Goal: Task Accomplishment & Management: Manage account settings

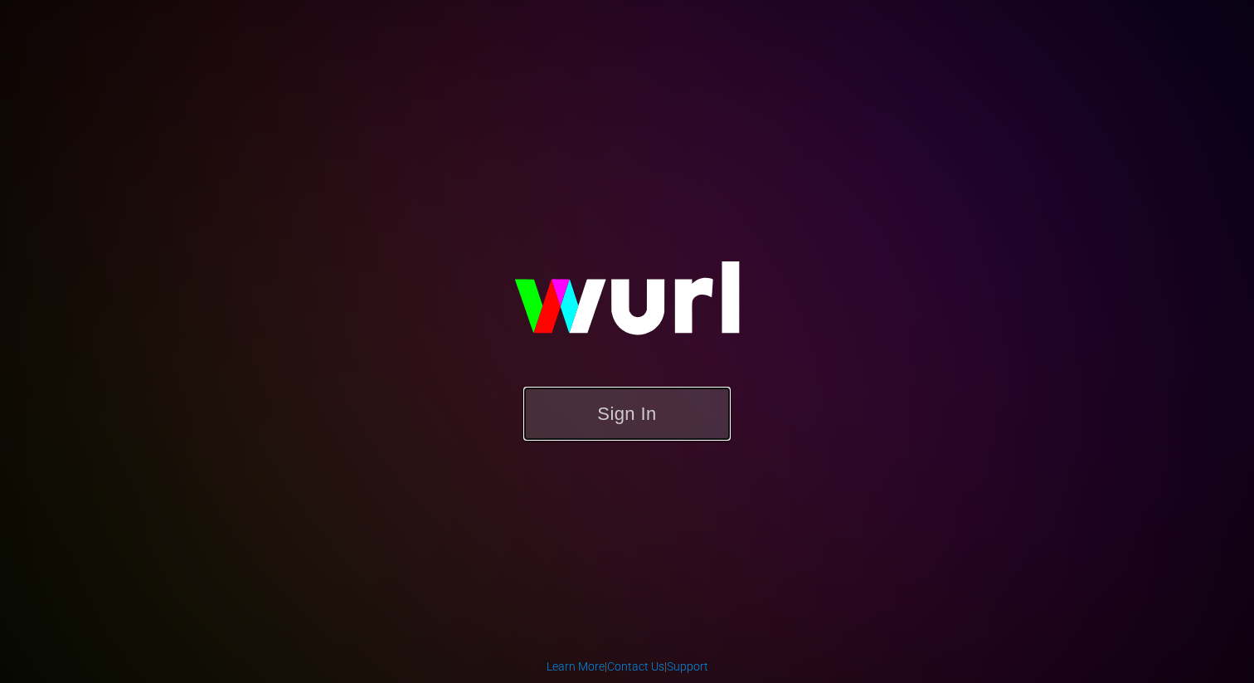
click at [649, 434] on button "Sign In" at bounding box center [627, 414] width 207 height 54
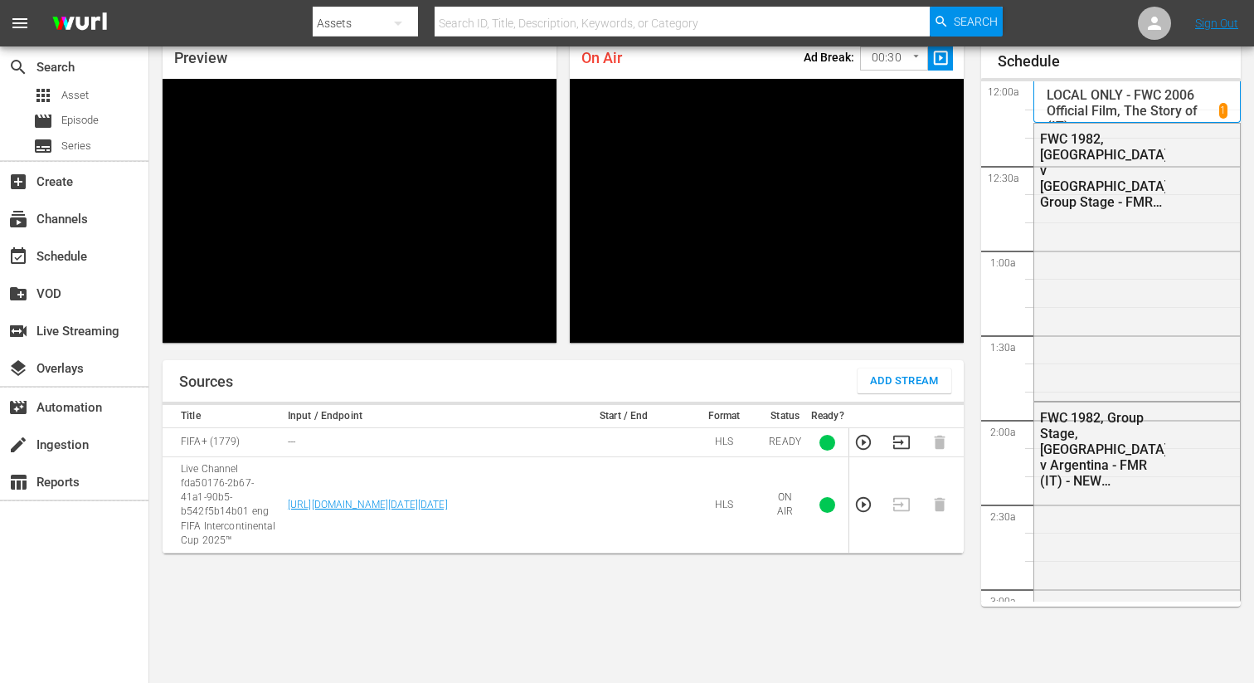
scroll to position [3152, 0]
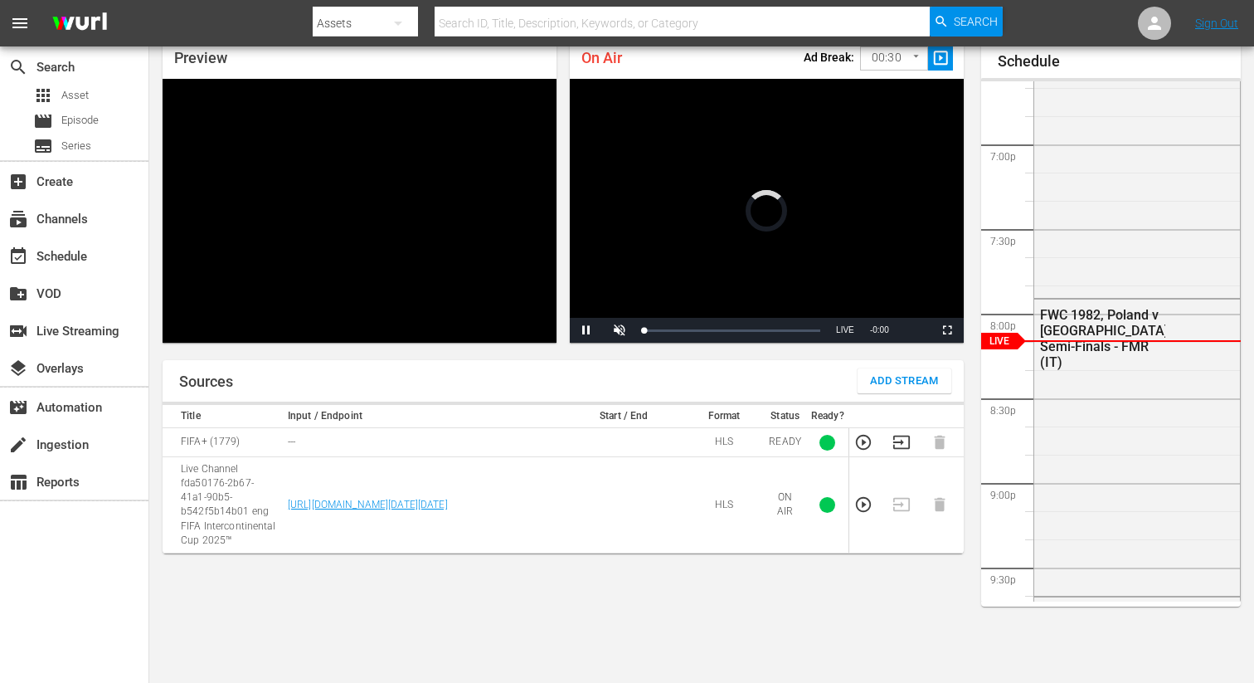
scroll to position [81, 0]
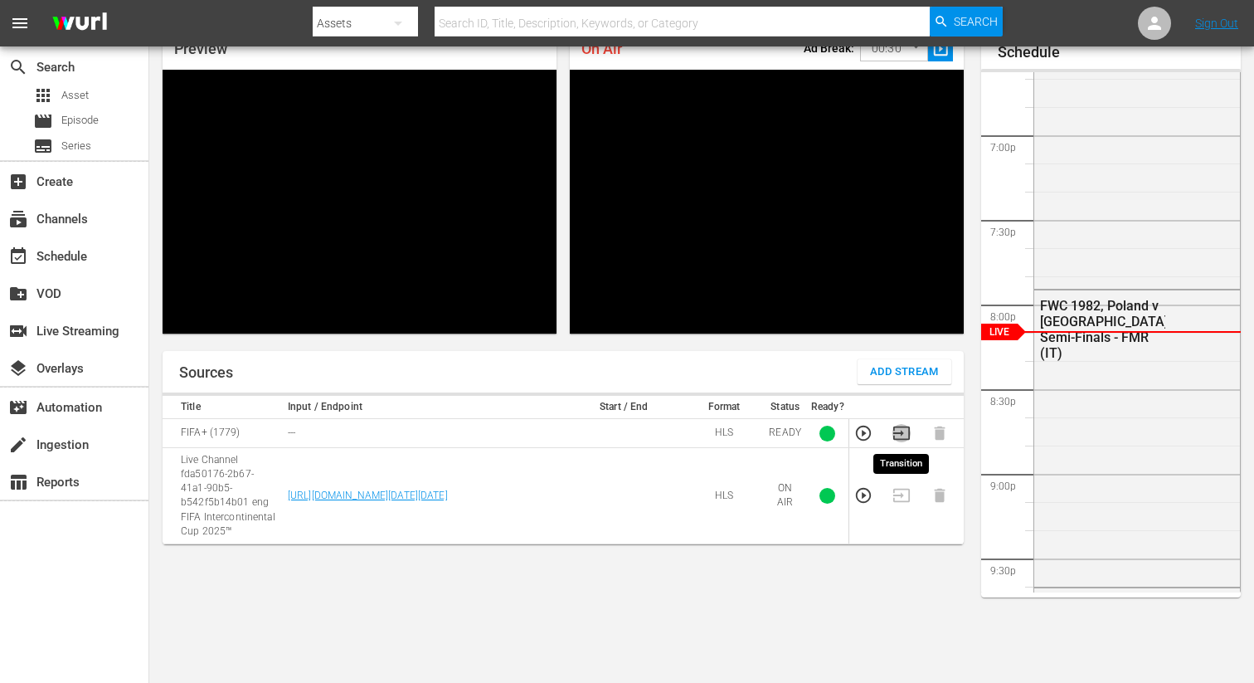
click at [899, 436] on icon "button" at bounding box center [902, 433] width 18 height 18
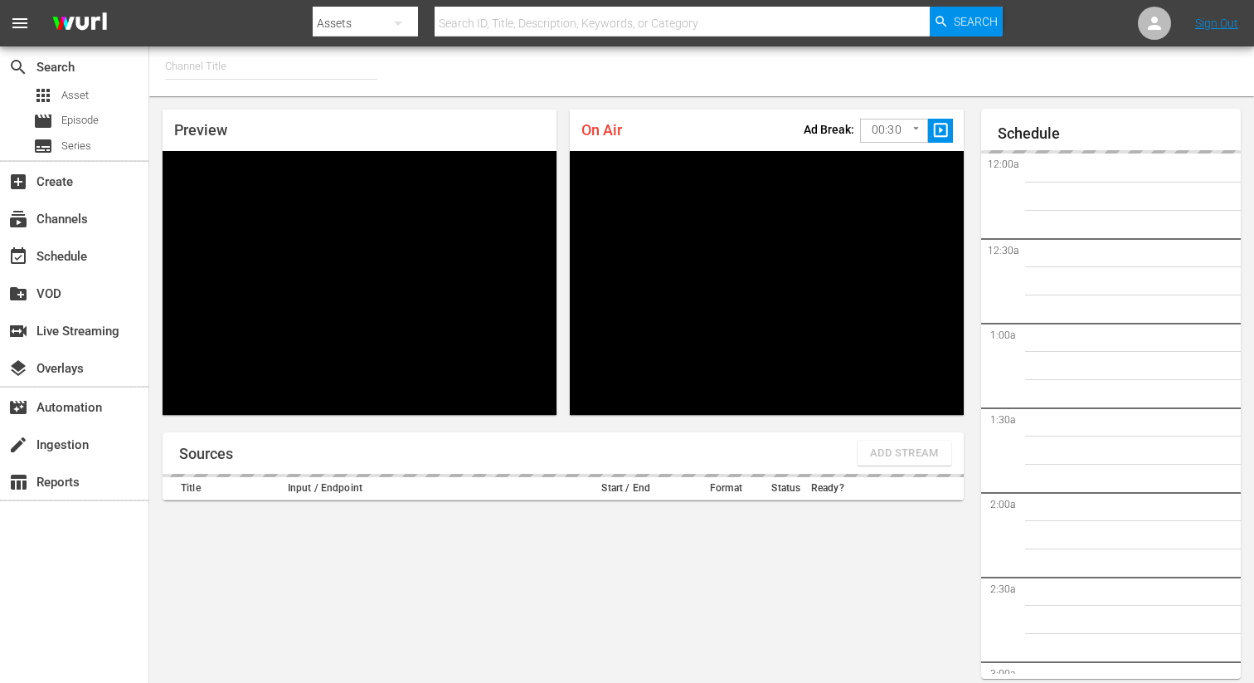
type input "FIFA+ Spanish Global (1780)"
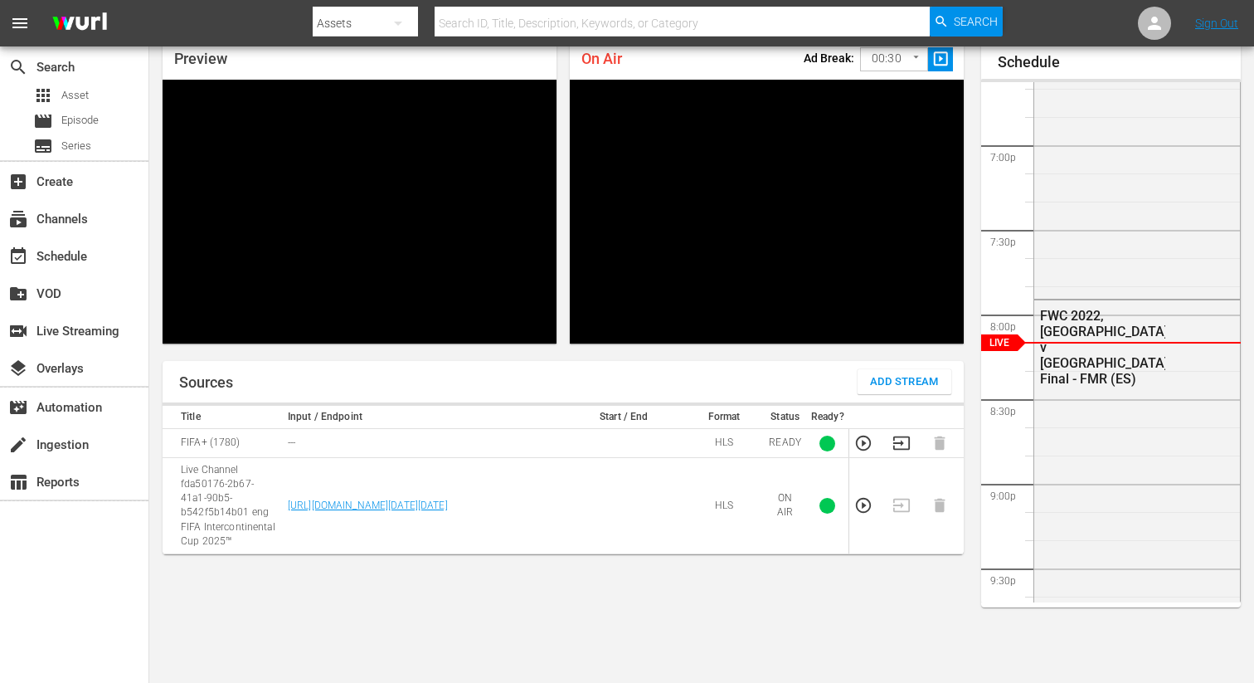
scroll to position [81, 0]
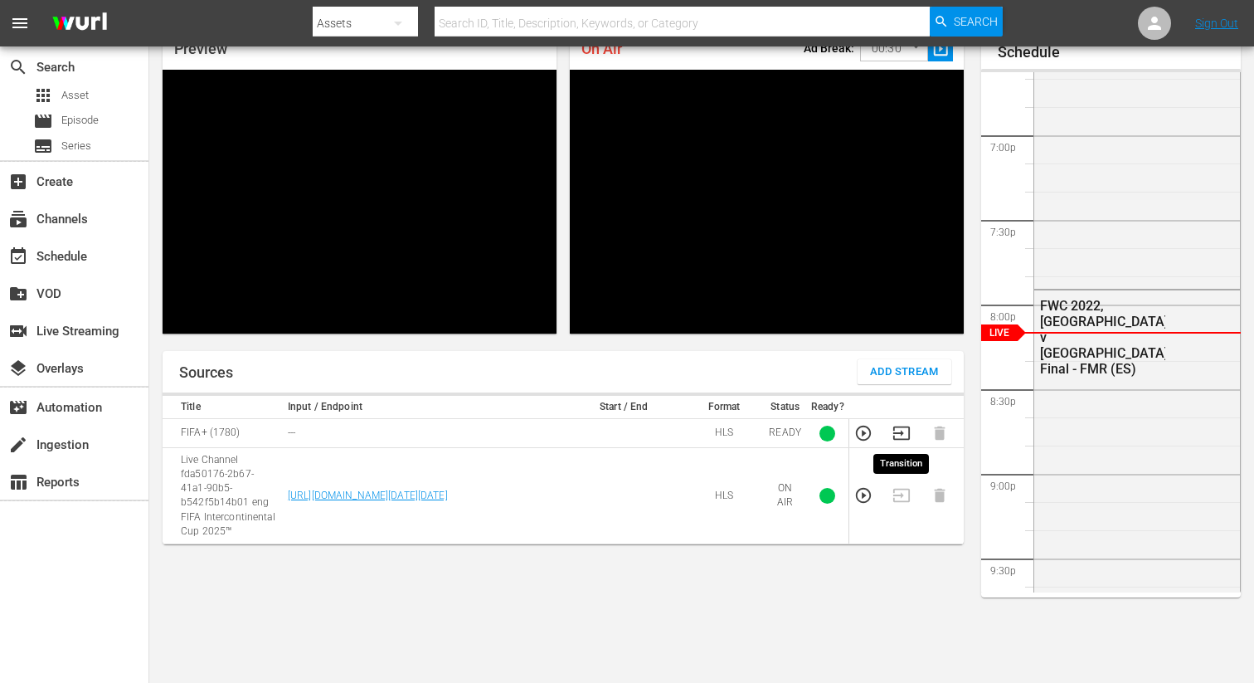
click at [902, 434] on icon "button" at bounding box center [902, 432] width 17 height 13
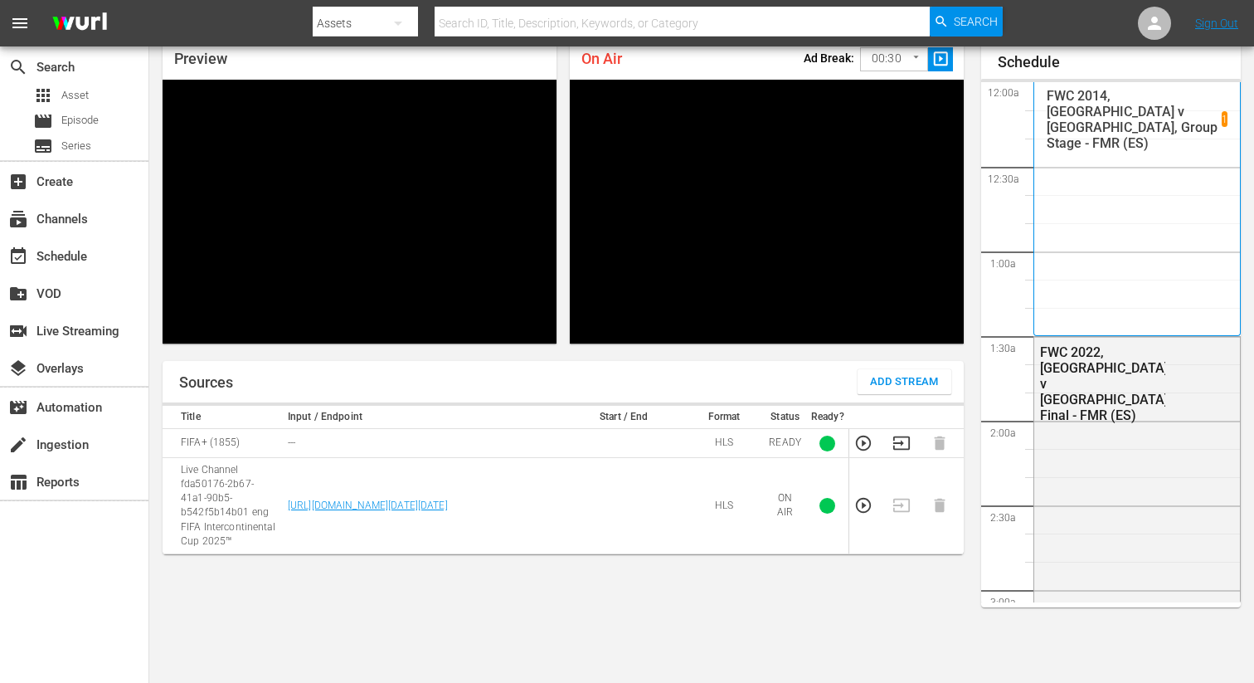
scroll to position [3154, 0]
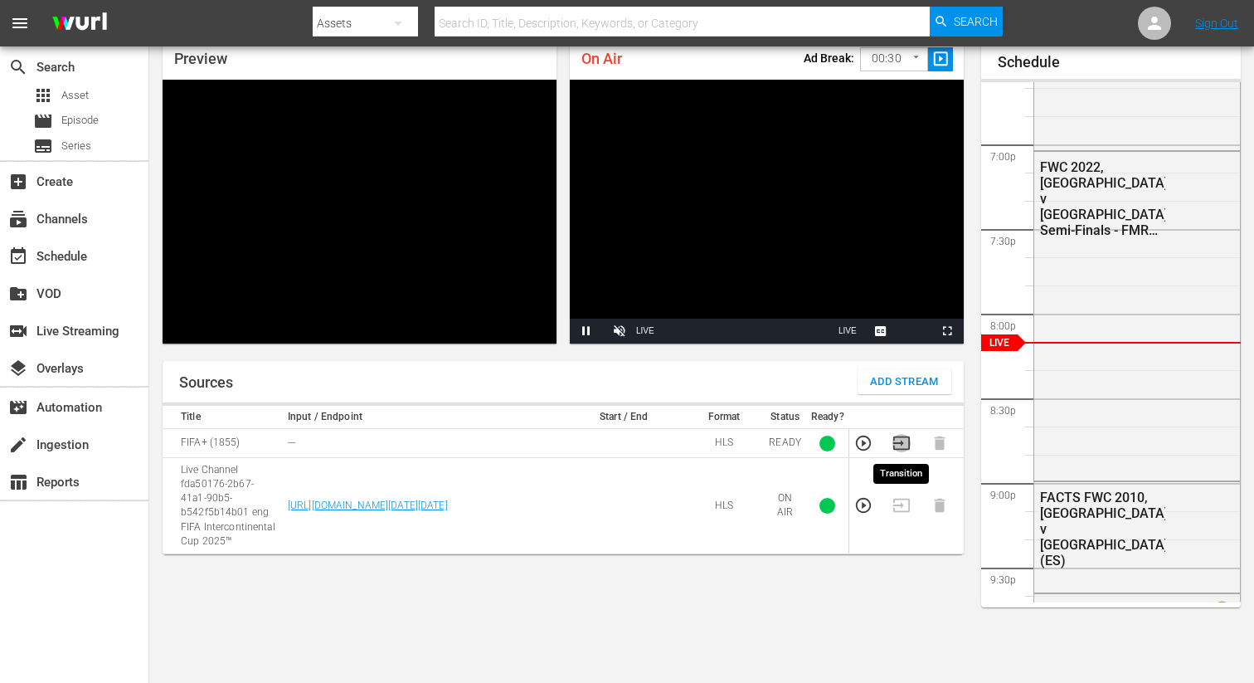
click at [895, 437] on icon "button" at bounding box center [902, 443] width 18 height 18
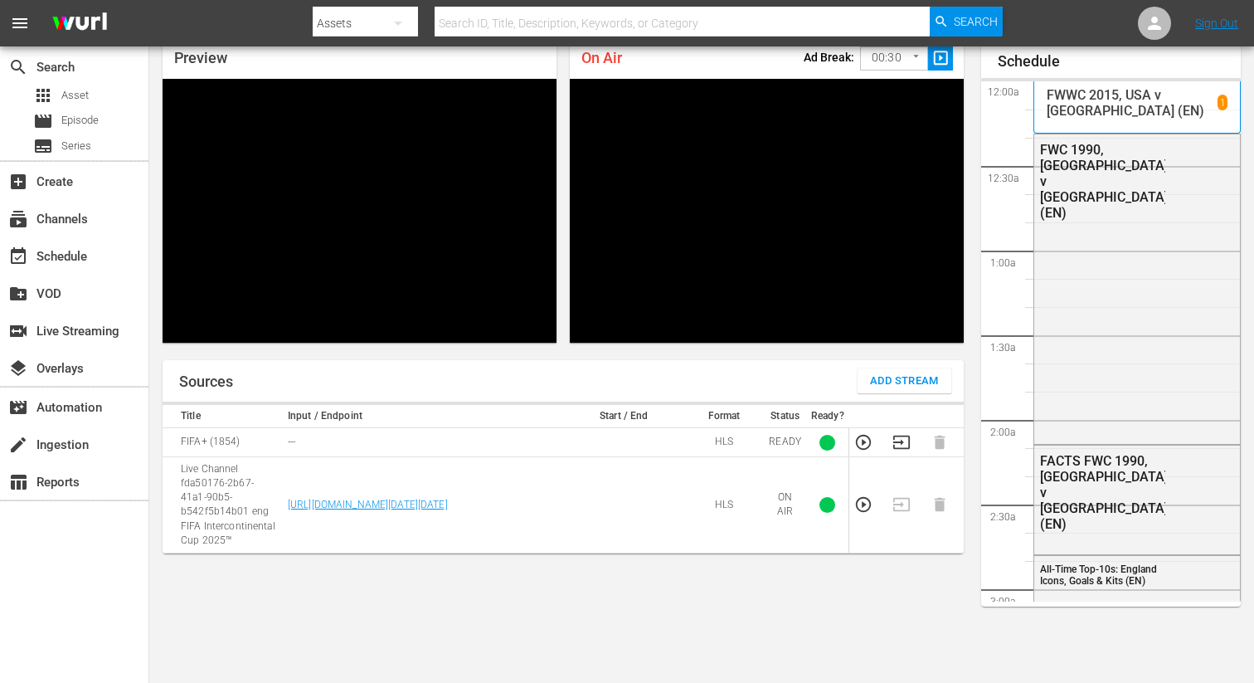
scroll to position [1969, 0]
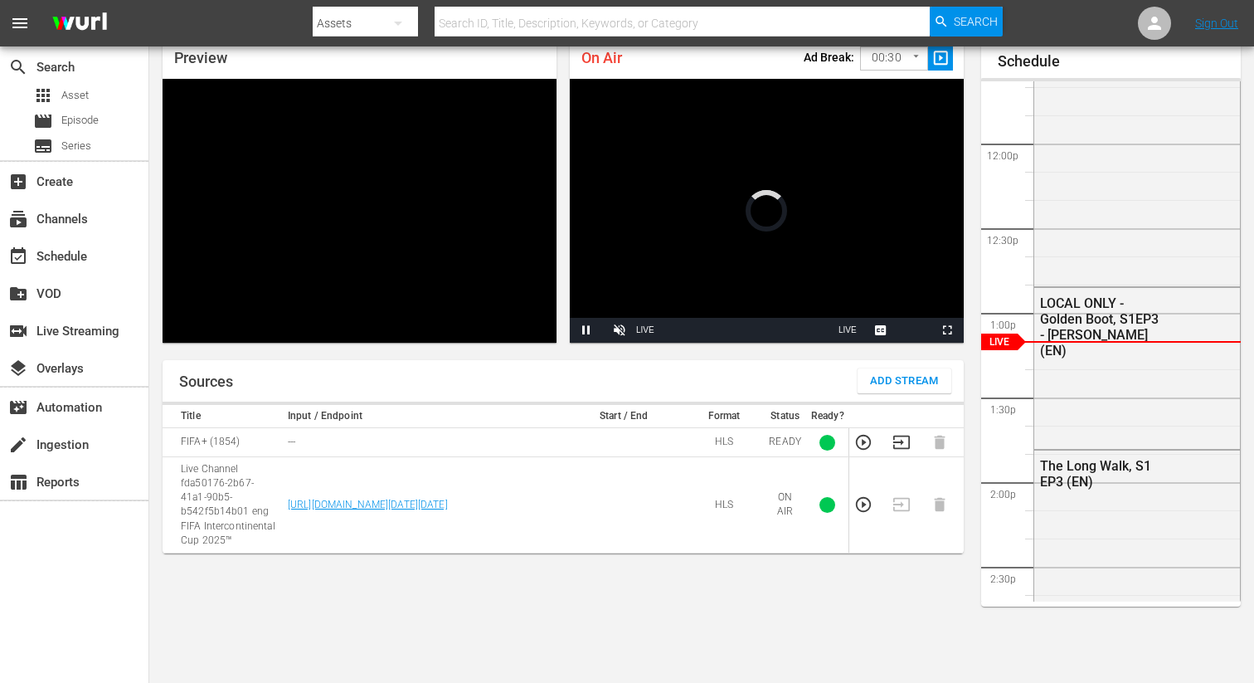
click at [909, 449] on icon "button" at bounding box center [902, 442] width 18 height 18
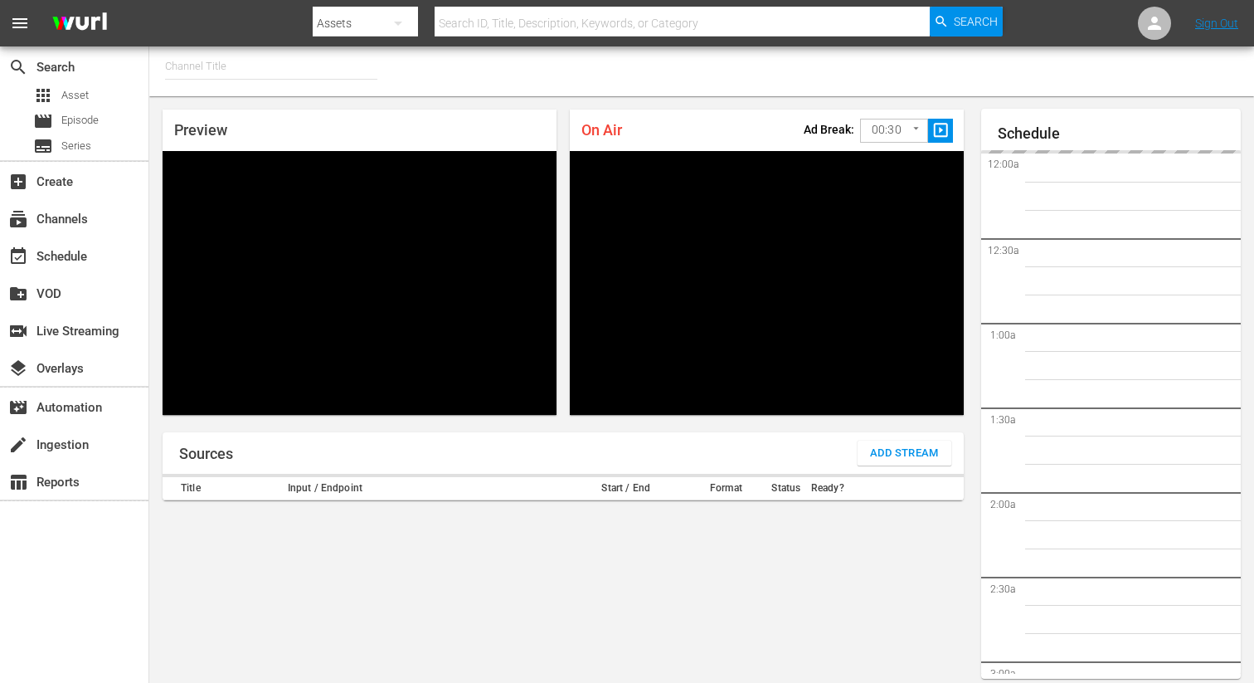
type input "FIFA+ Italian Local (1779)"
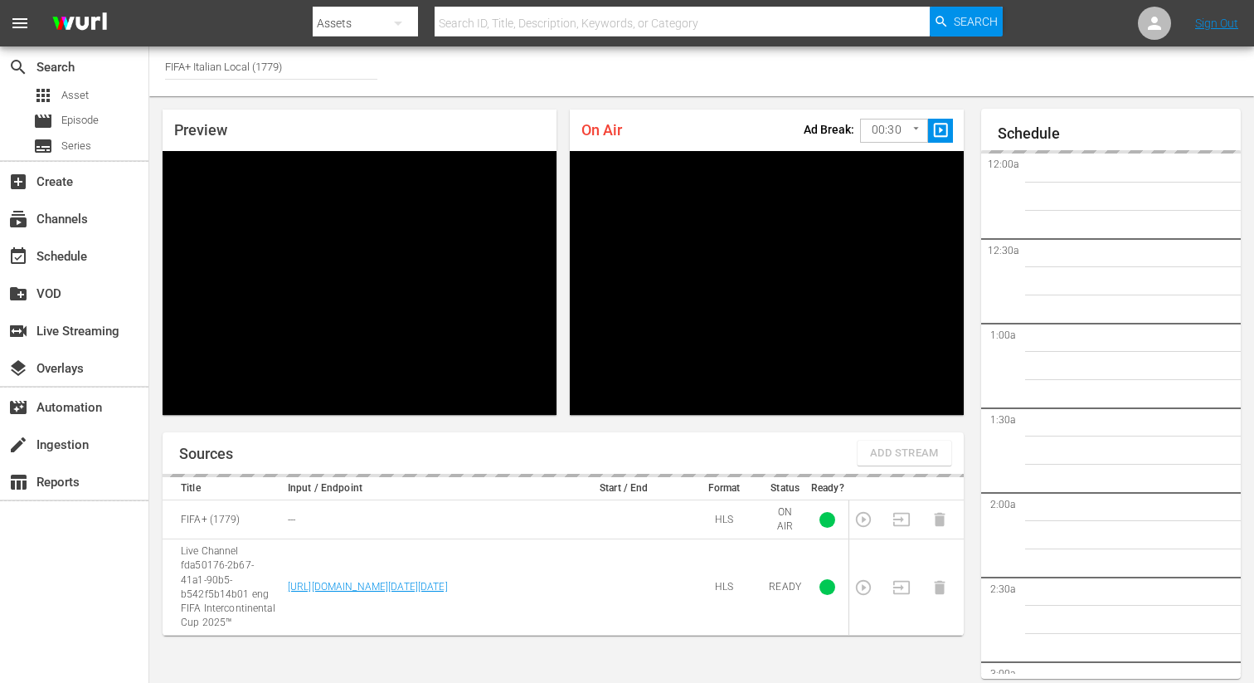
scroll to position [71, 0]
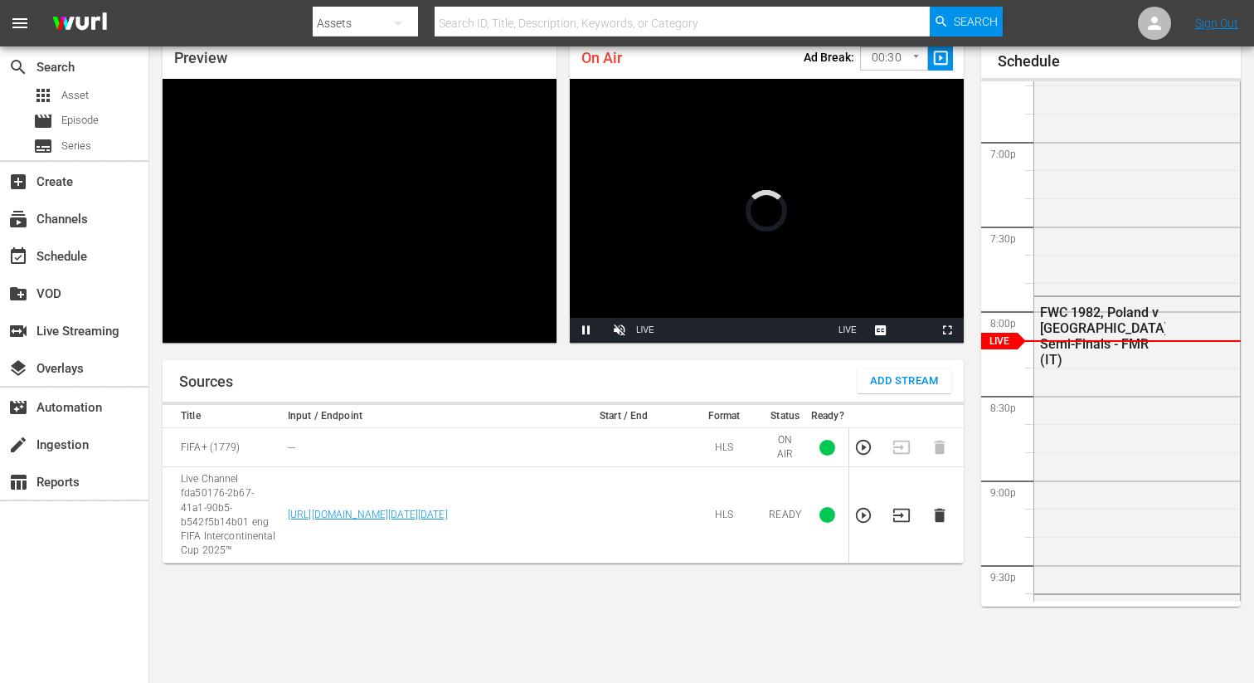
scroll to position [72, 0]
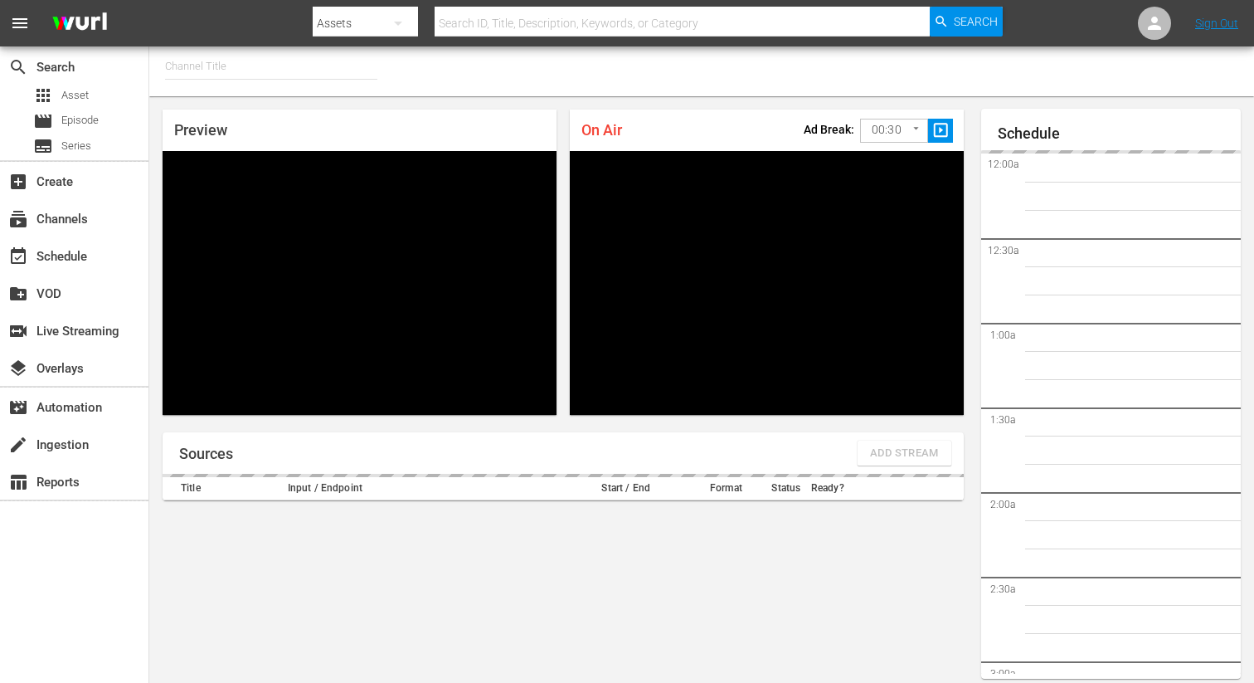
type input "FIFA+ Spanish Global (1780)"
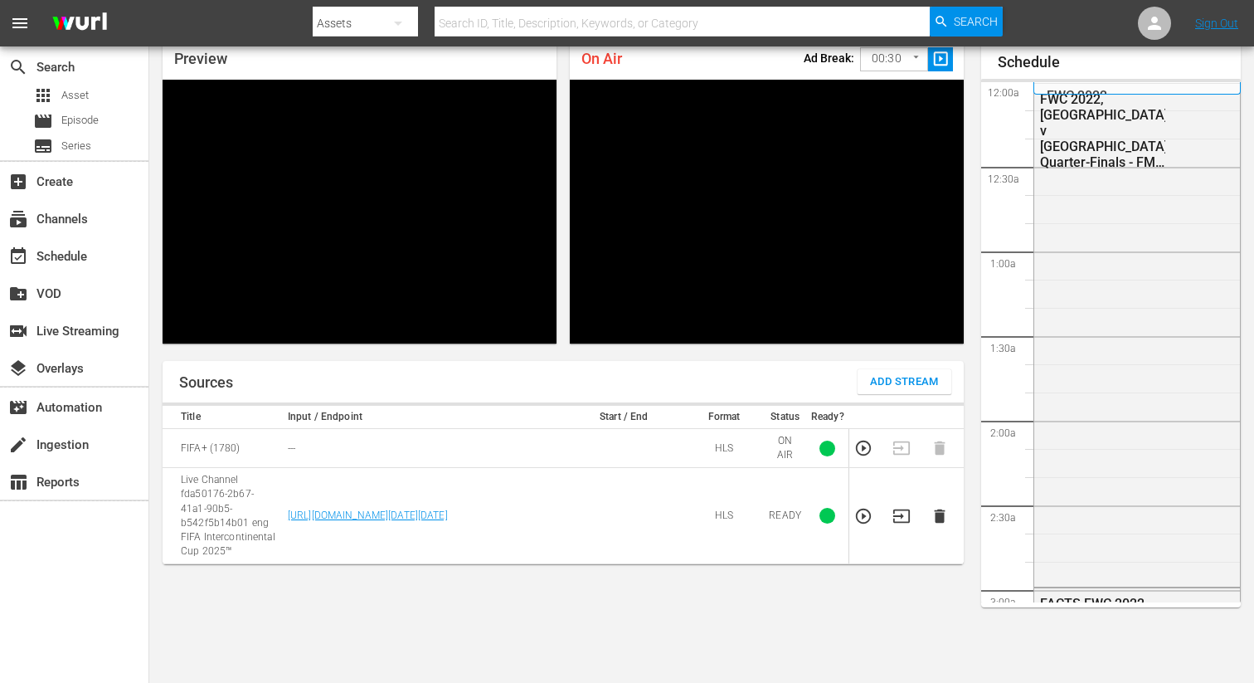
scroll to position [3155, 0]
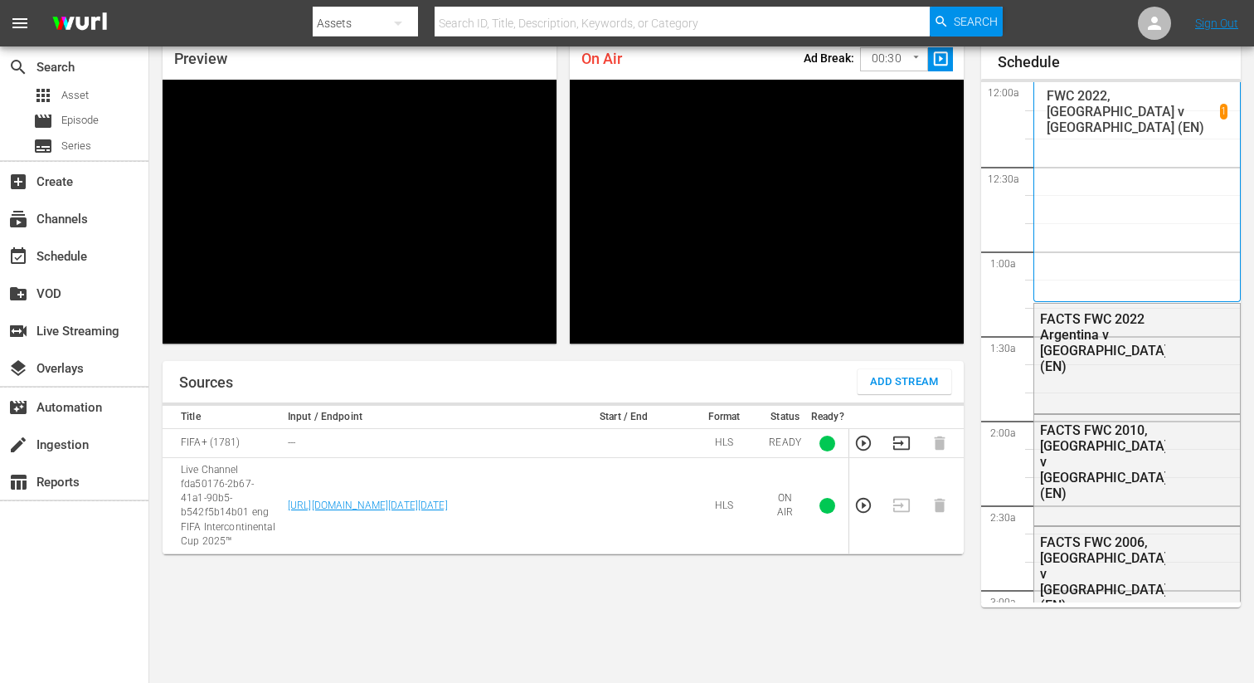
scroll to position [3156, 0]
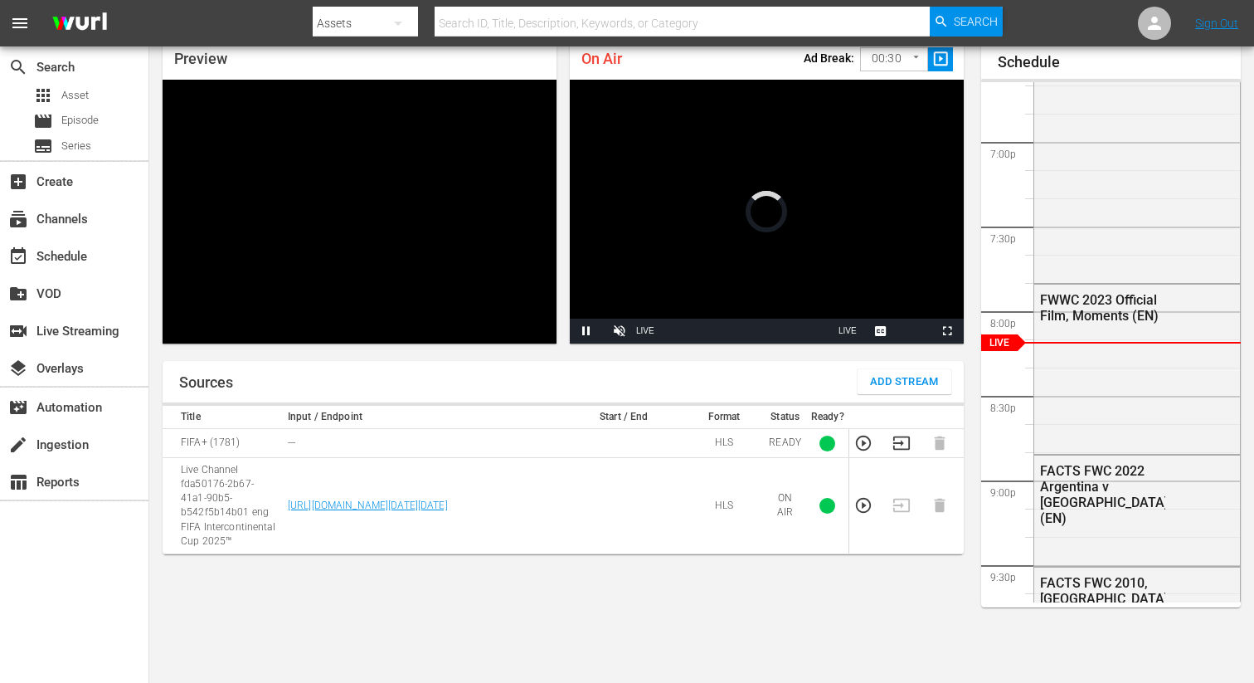
click at [900, 437] on icon "button" at bounding box center [902, 442] width 17 height 13
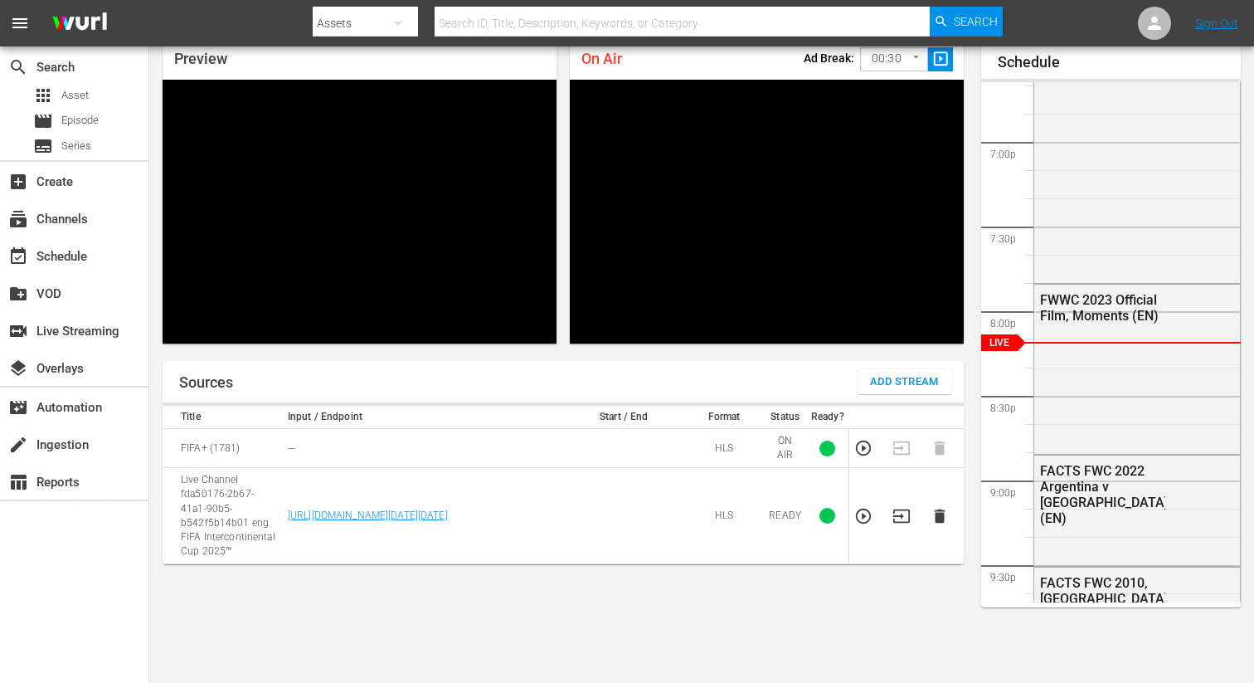
scroll to position [0, 0]
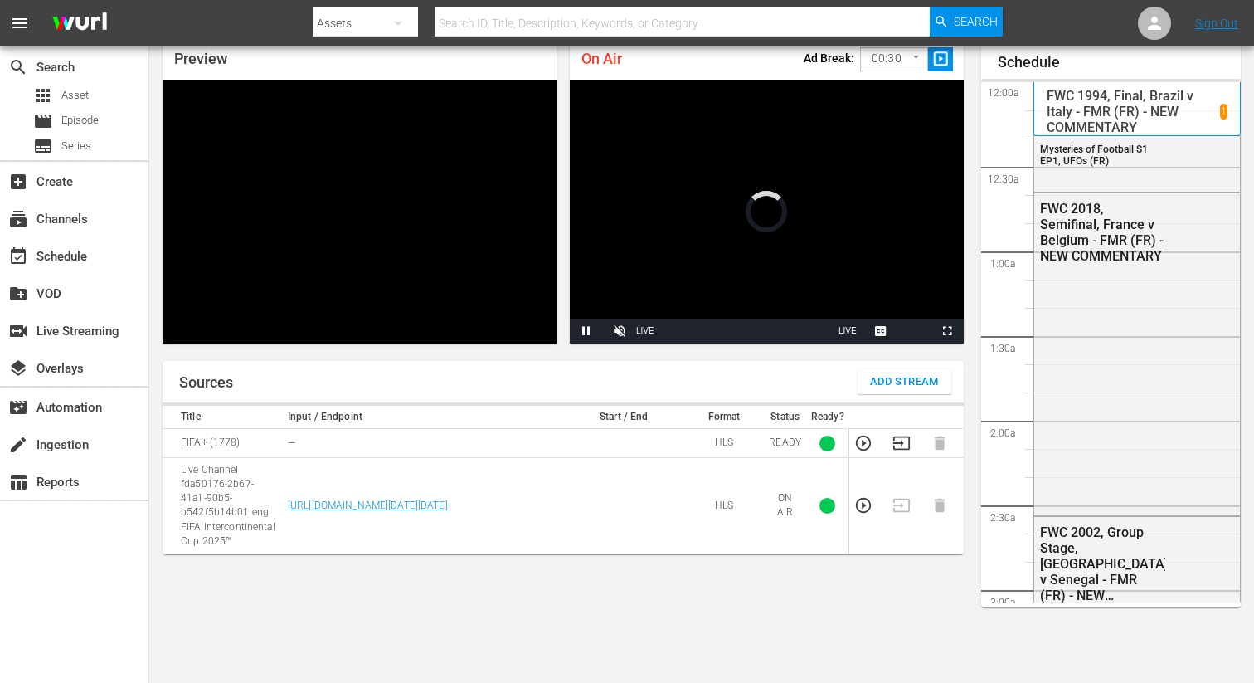
scroll to position [3156, 0]
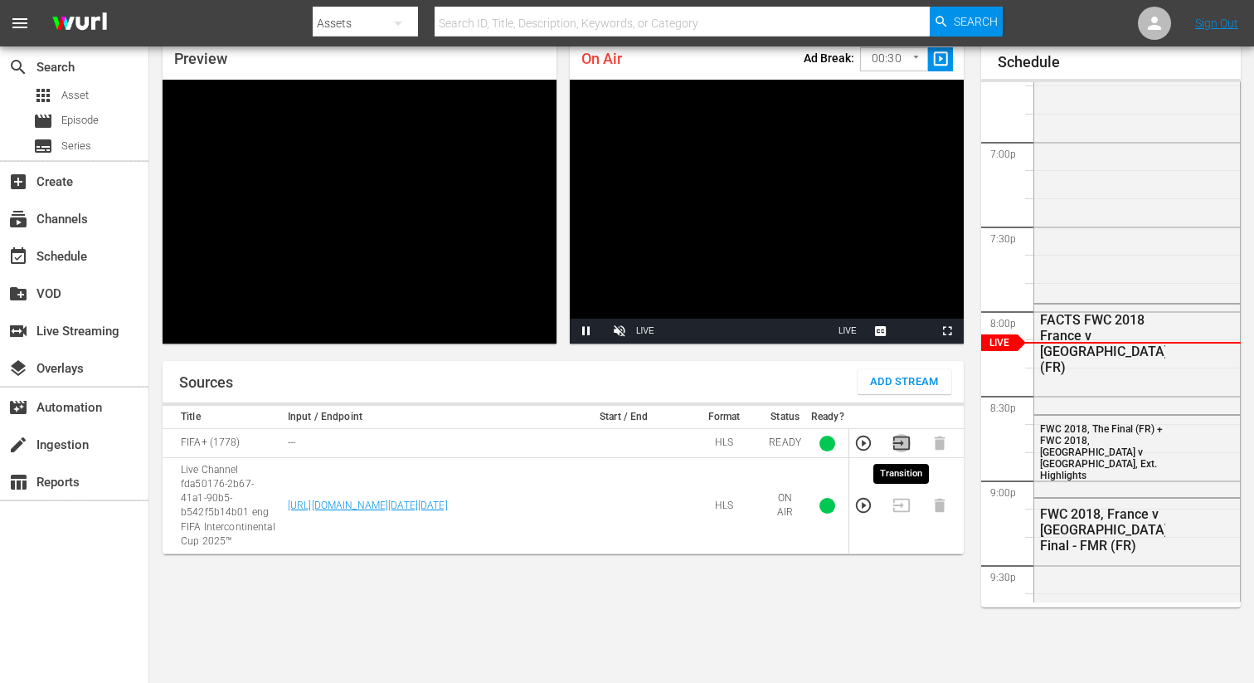
click at [904, 441] on icon "button" at bounding box center [902, 443] width 18 height 18
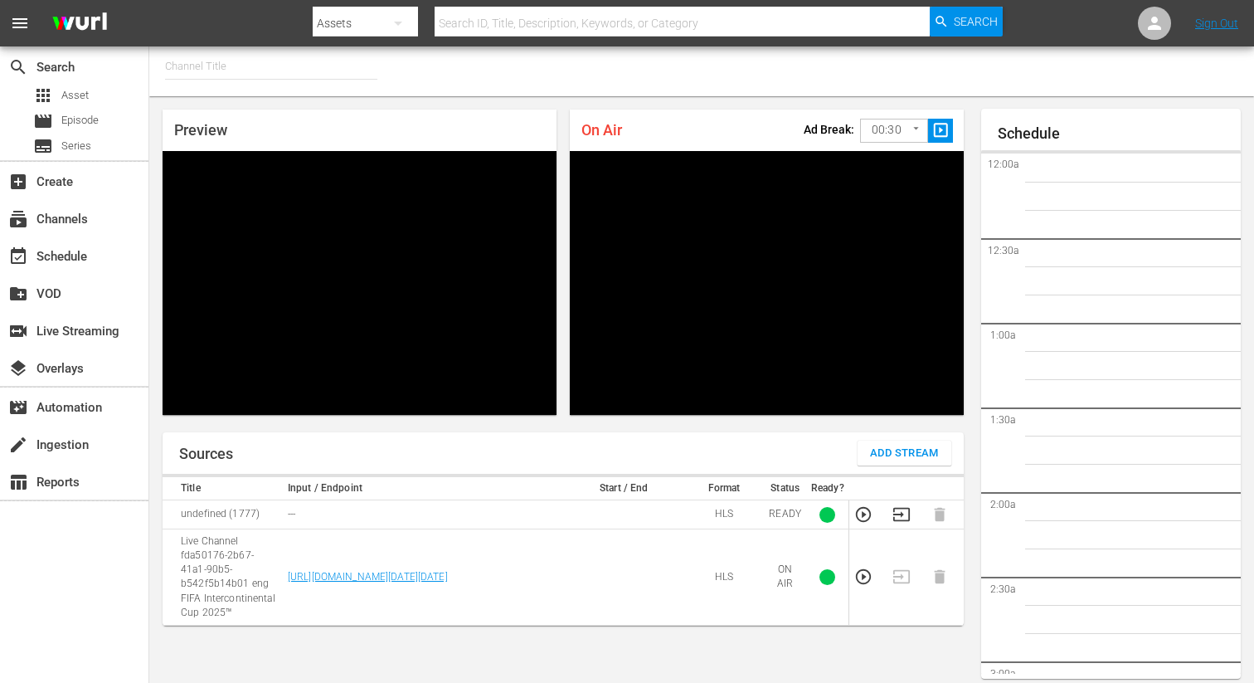
type input "FIFA+ [DEMOGRAPHIC_DATA] Local (1777)"
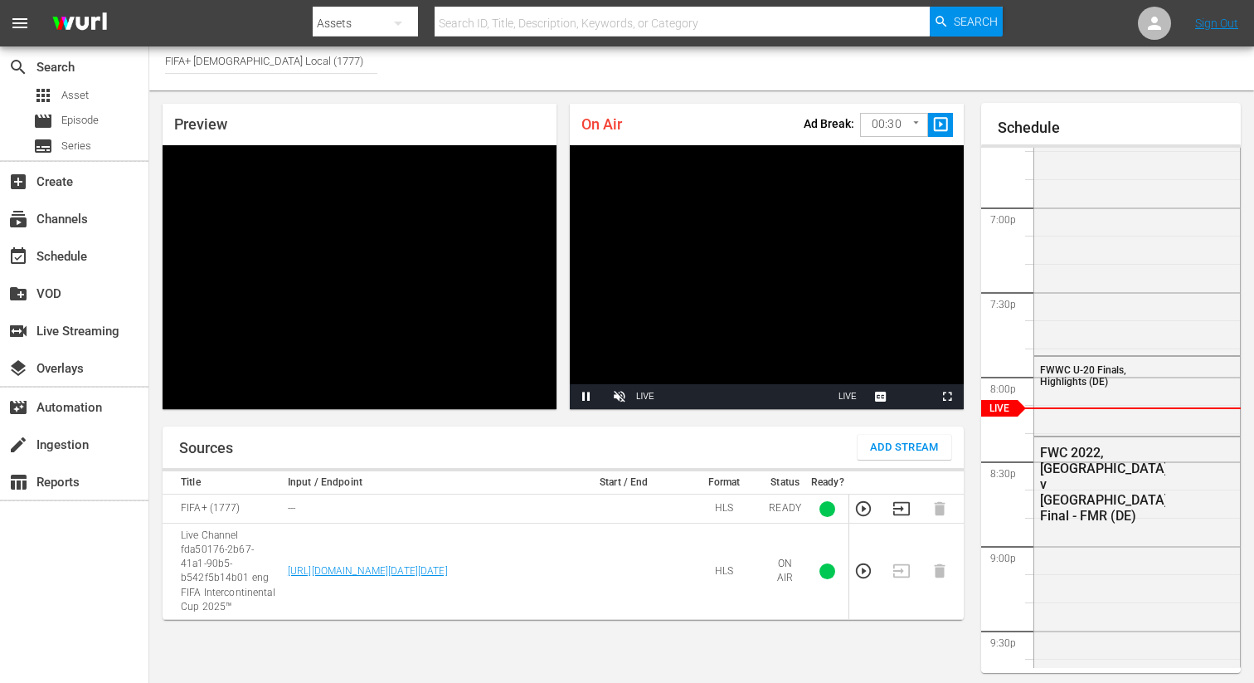
scroll to position [61, 0]
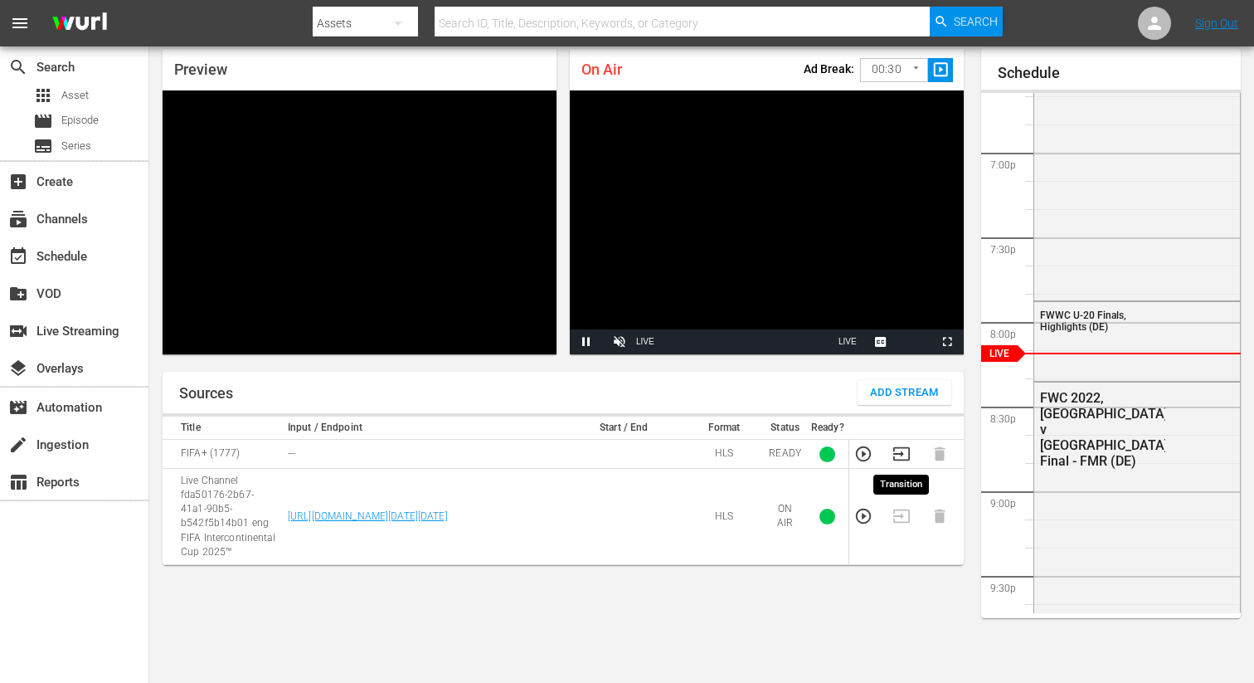
click at [900, 459] on icon "button" at bounding box center [902, 453] width 17 height 13
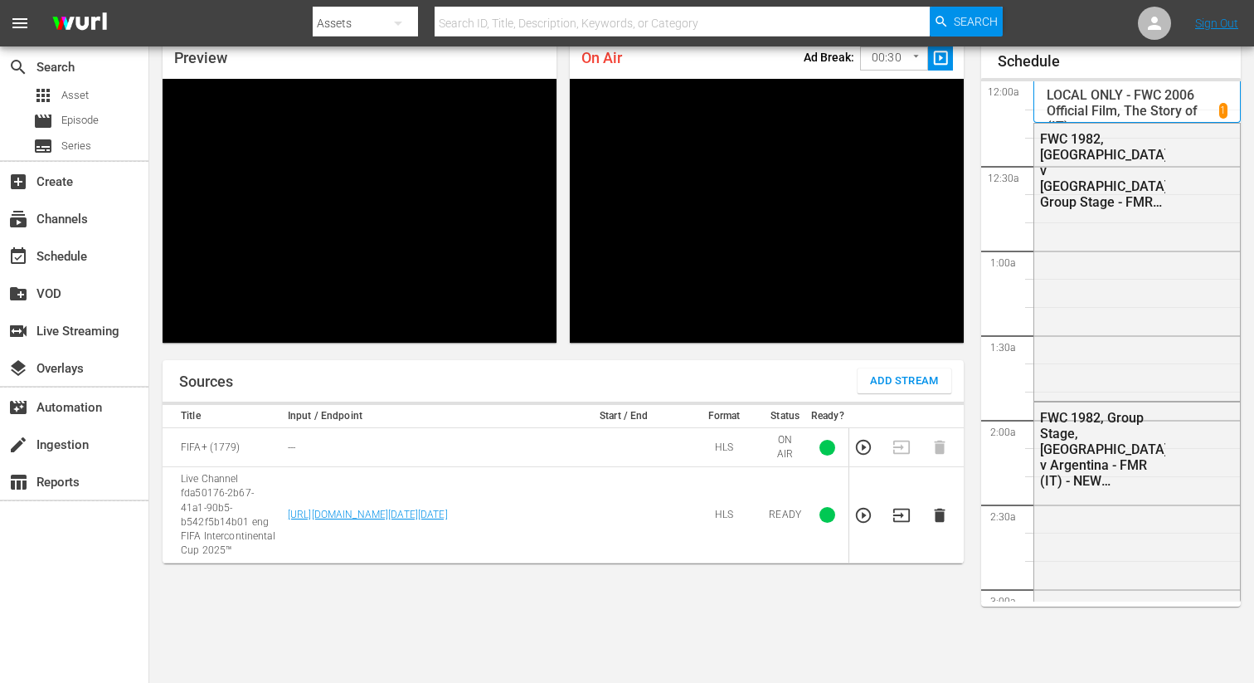
scroll to position [3156, 0]
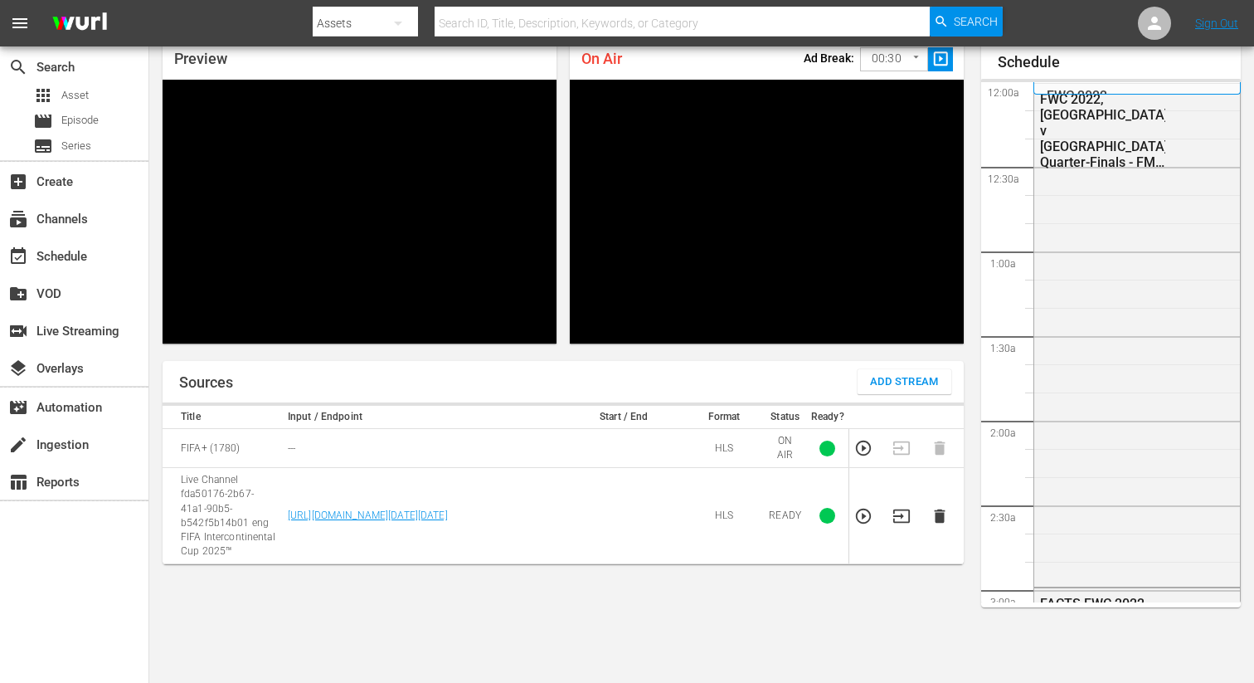
scroll to position [3157, 0]
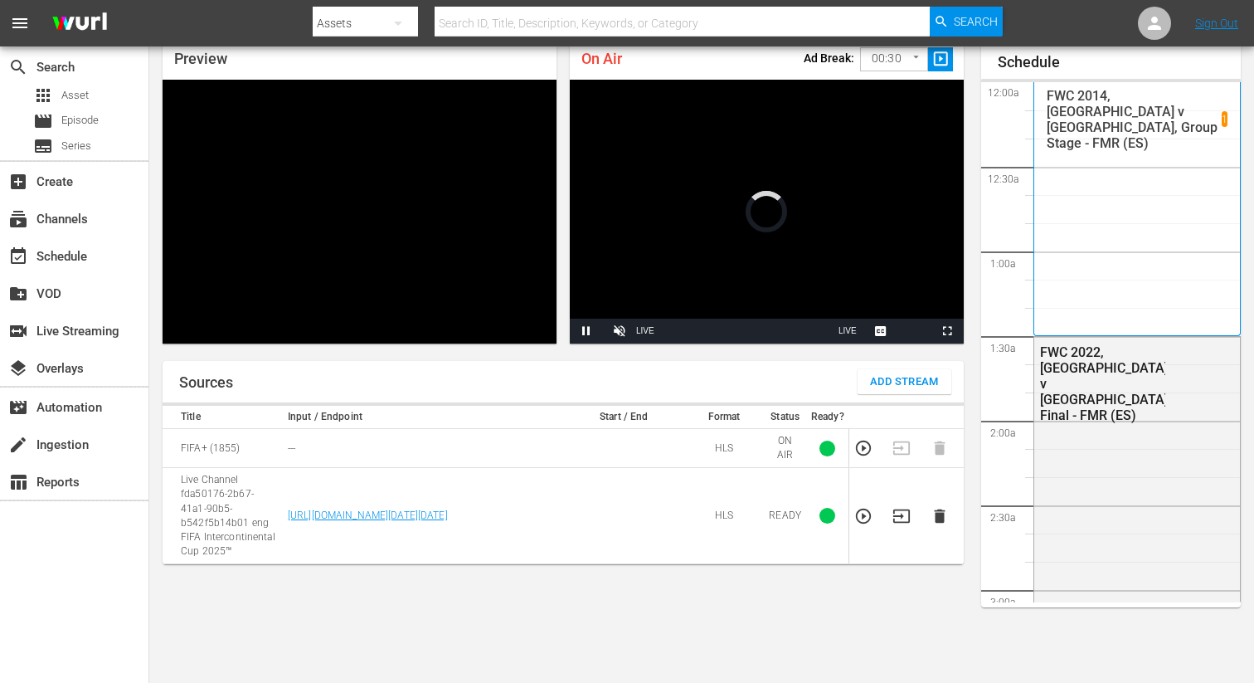
scroll to position [71, 0]
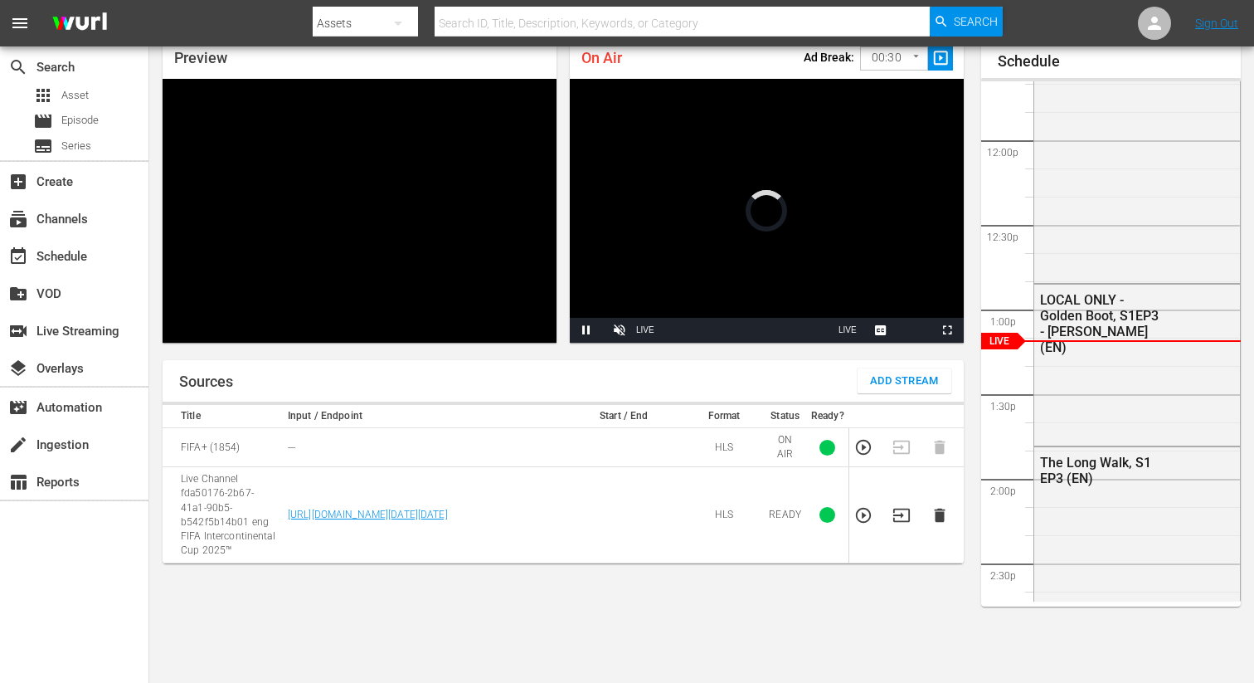
scroll to position [81, 0]
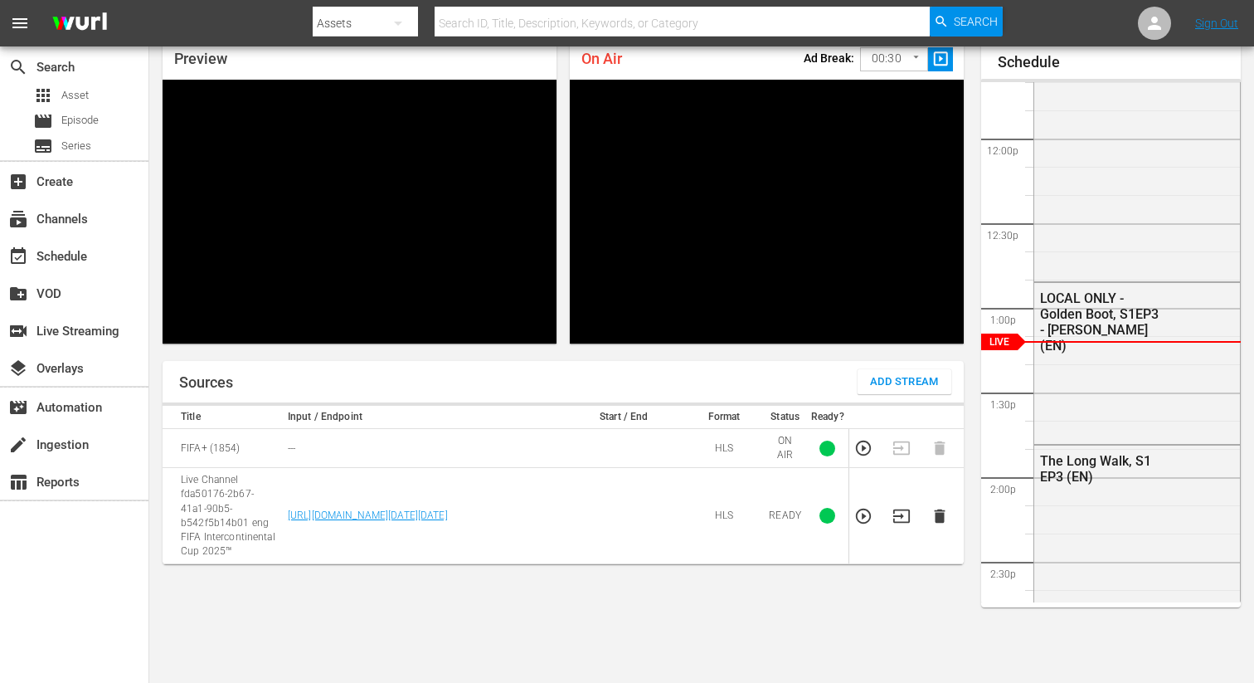
scroll to position [71, 0]
click at [940, 513] on icon "button" at bounding box center [939, 516] width 11 height 14
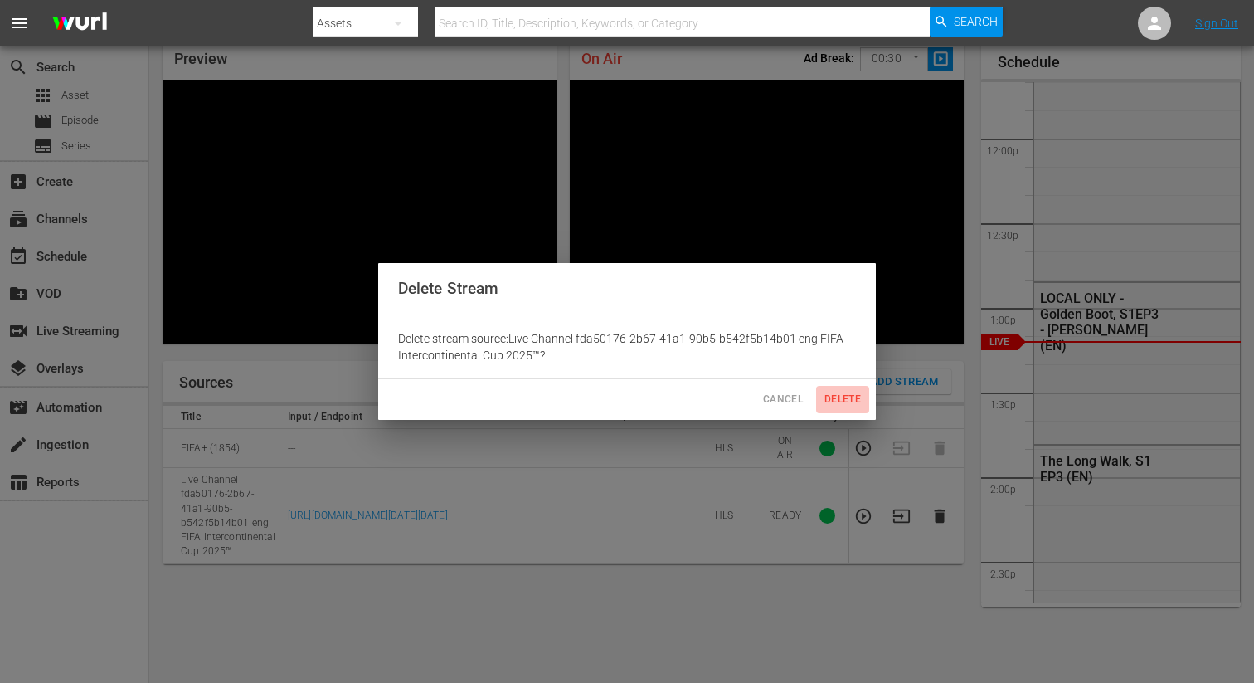
click at [836, 396] on span "Delete" at bounding box center [843, 399] width 40 height 17
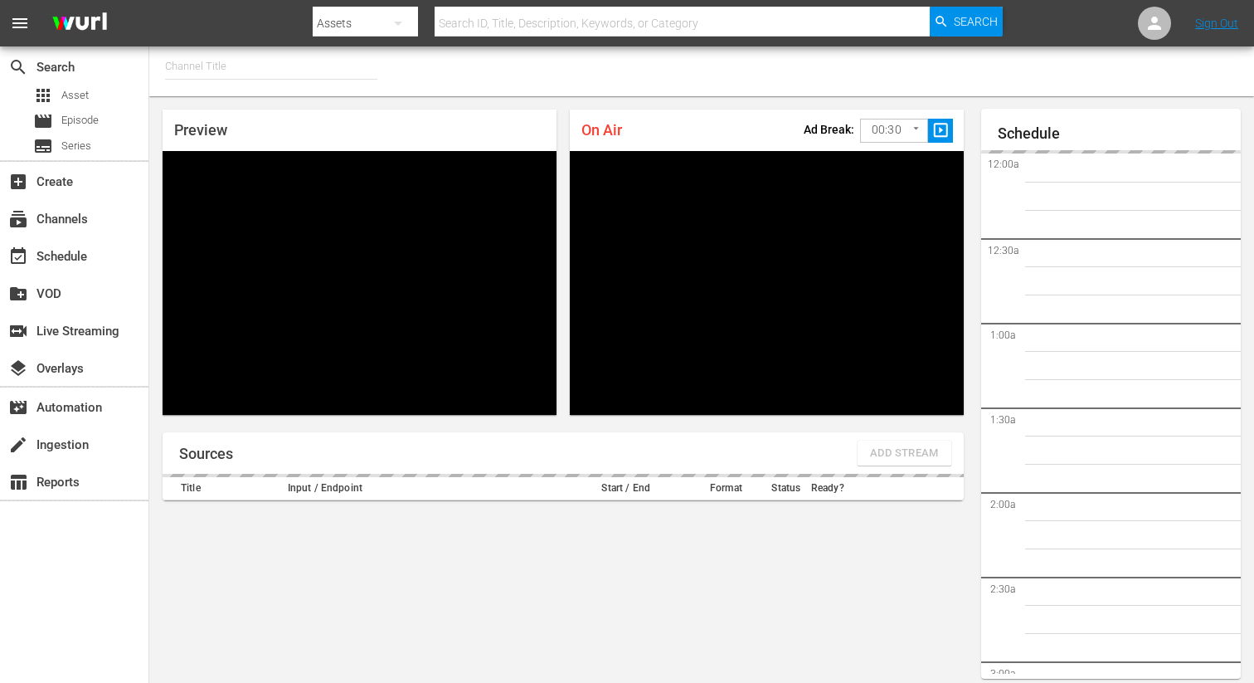
type input "FIFA+ [DEMOGRAPHIC_DATA]-Local-MX (1855)"
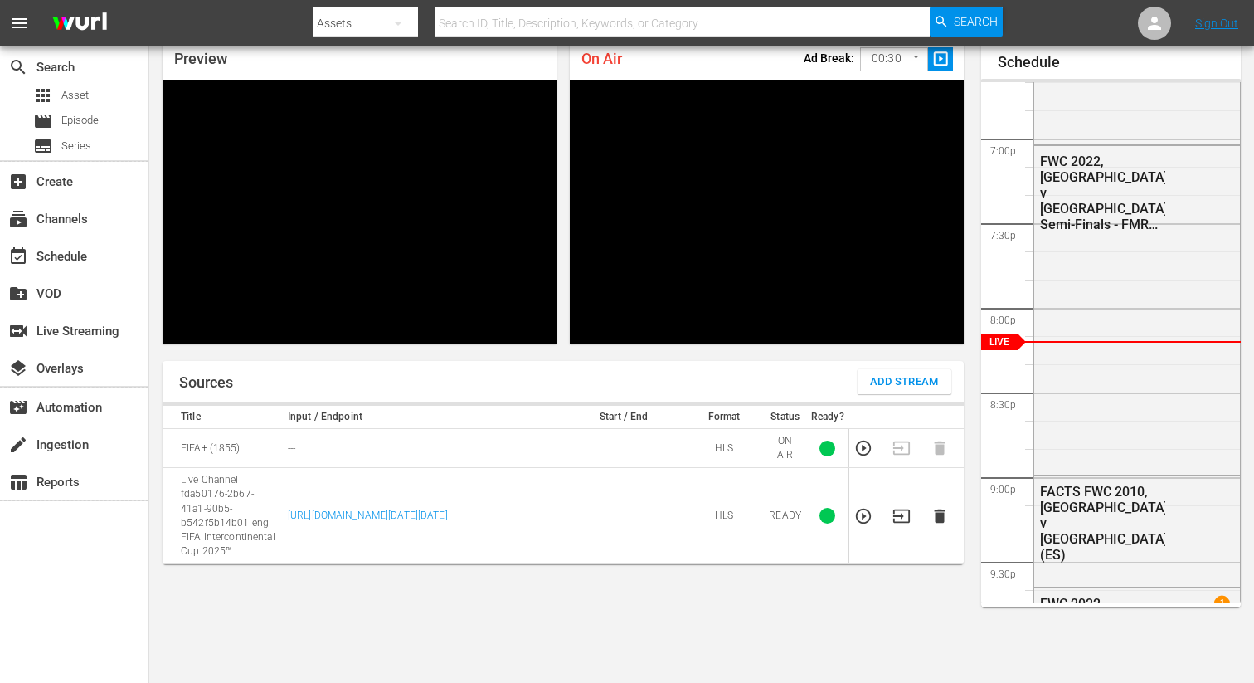
scroll to position [71, 0]
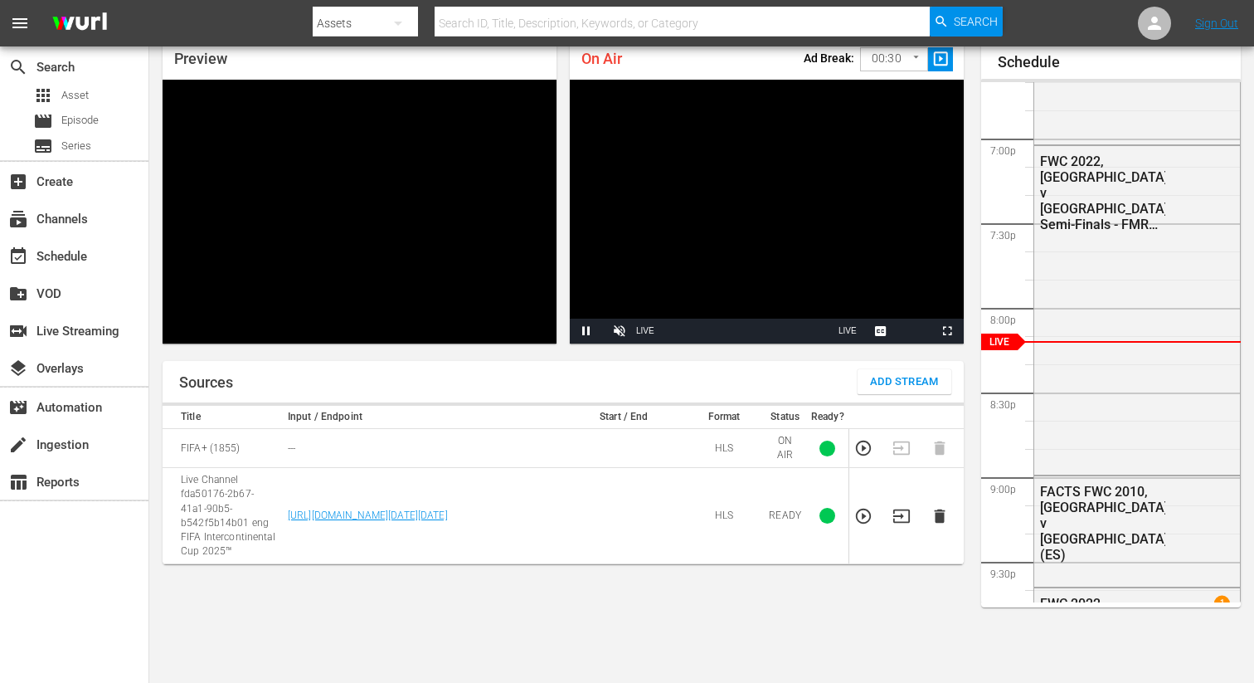
click at [946, 524] on icon "button" at bounding box center [940, 516] width 18 height 18
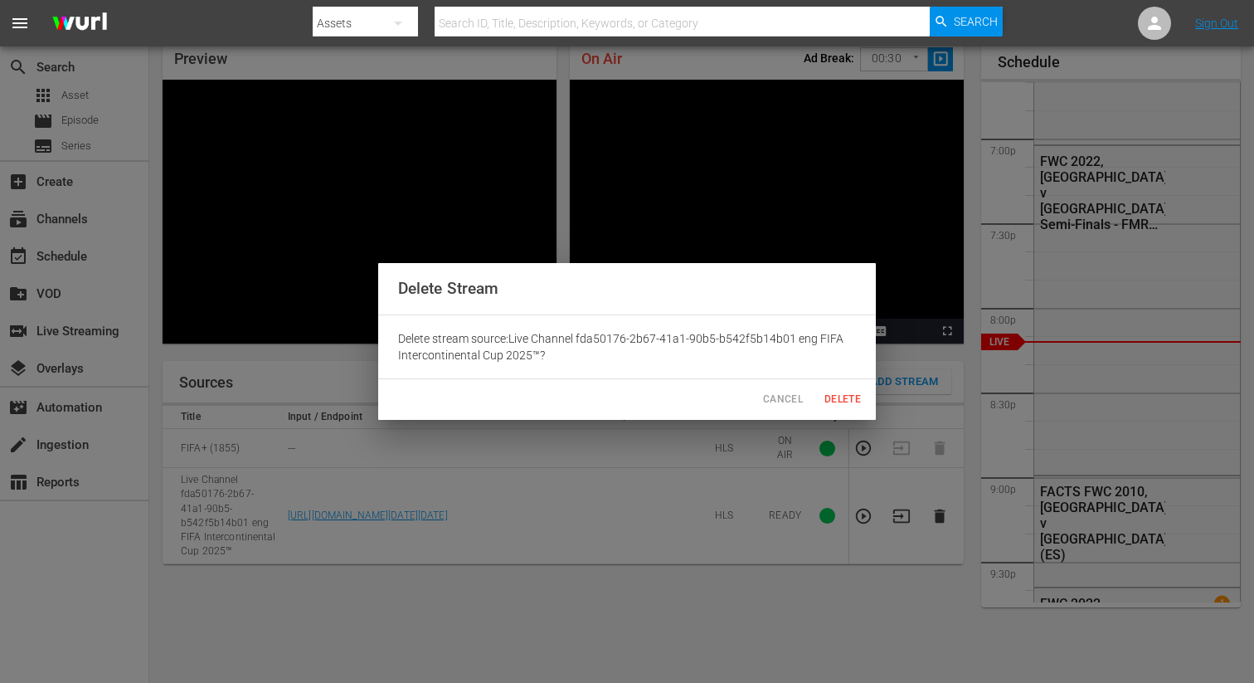
click at [848, 407] on span "Delete" at bounding box center [843, 399] width 40 height 17
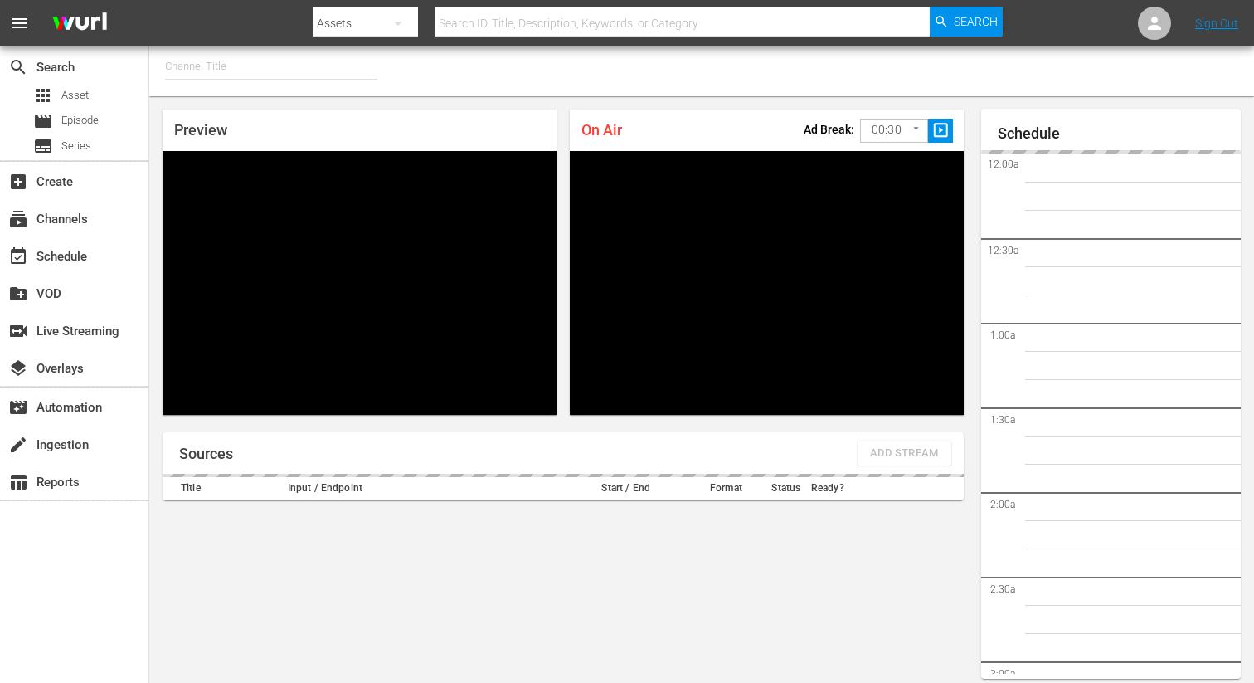
type input "FIFA+ Spanish Global (1780)"
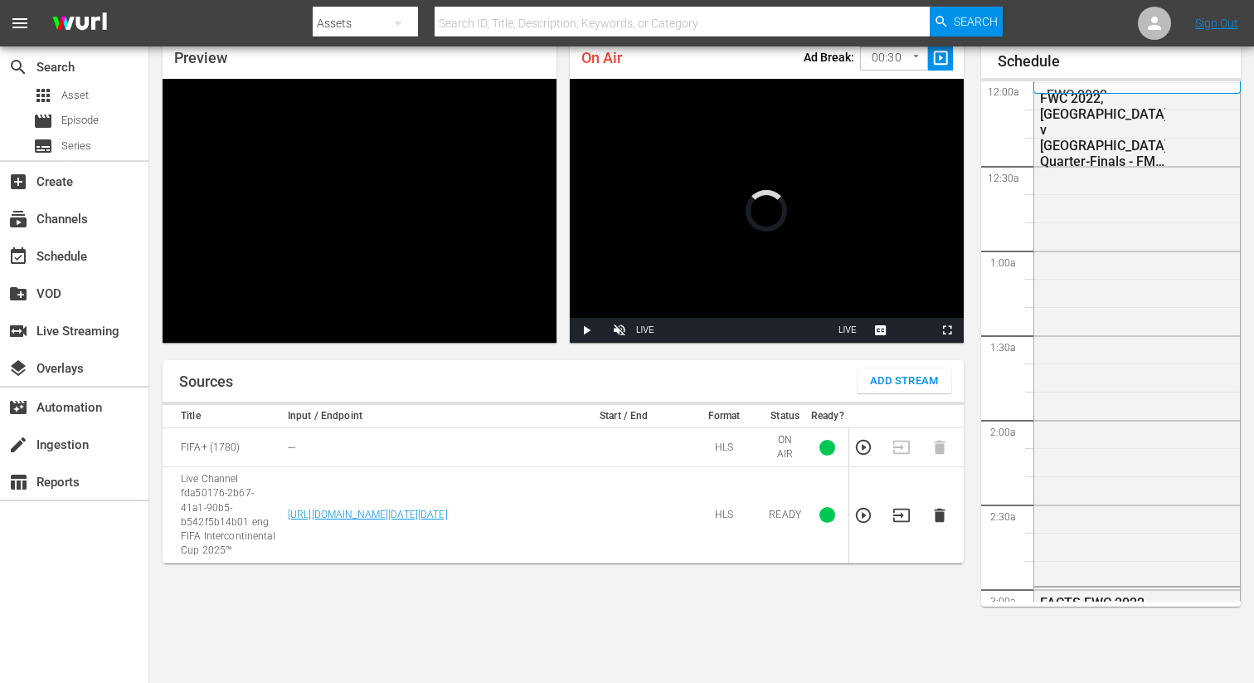
scroll to position [3159, 0]
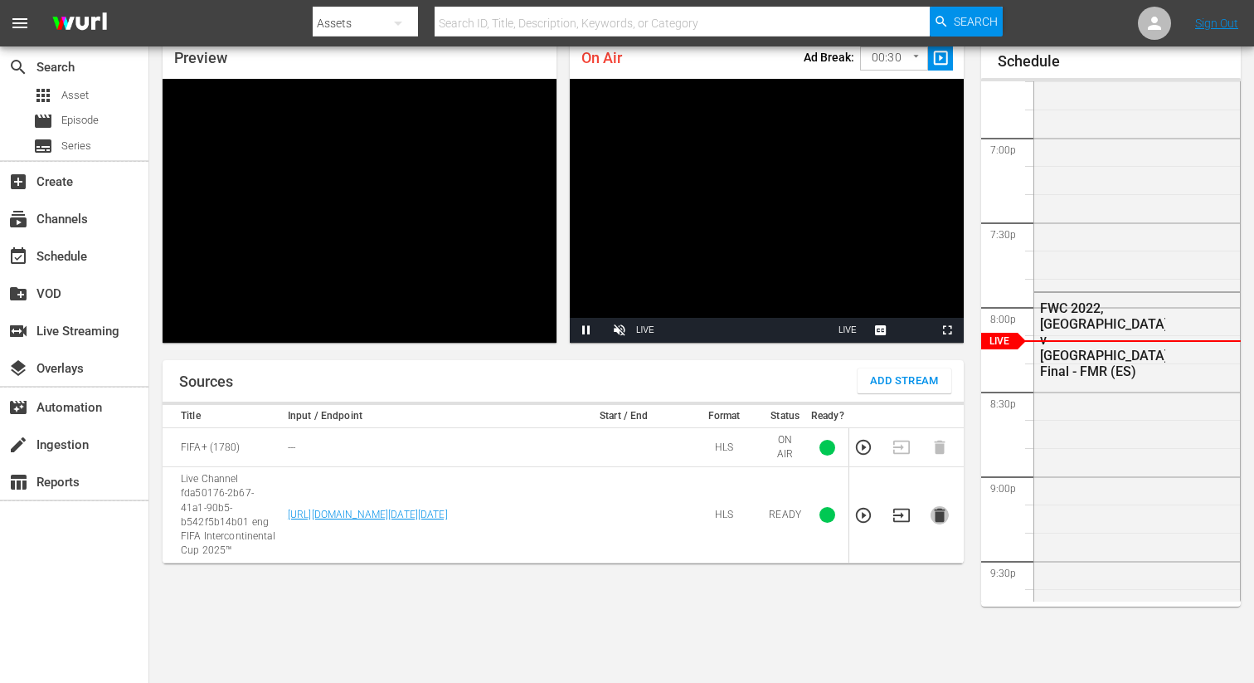
click at [940, 508] on icon "button" at bounding box center [940, 515] width 18 height 18
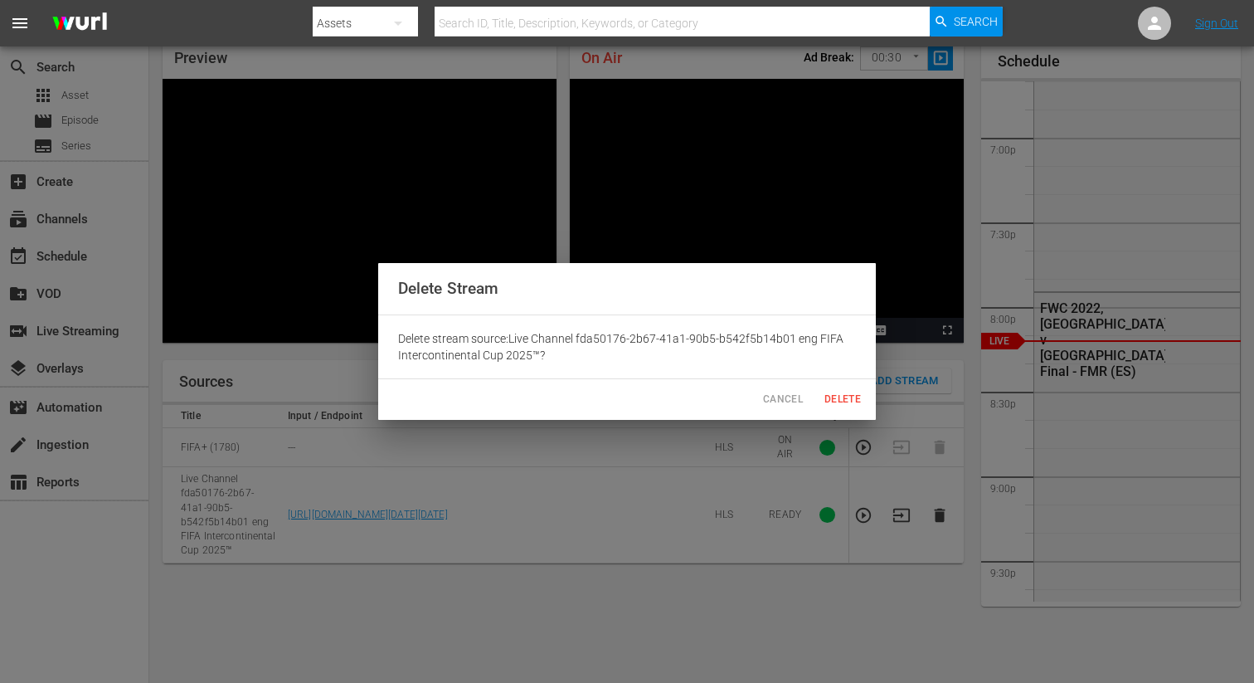
click at [837, 397] on span "Delete" at bounding box center [843, 399] width 40 height 17
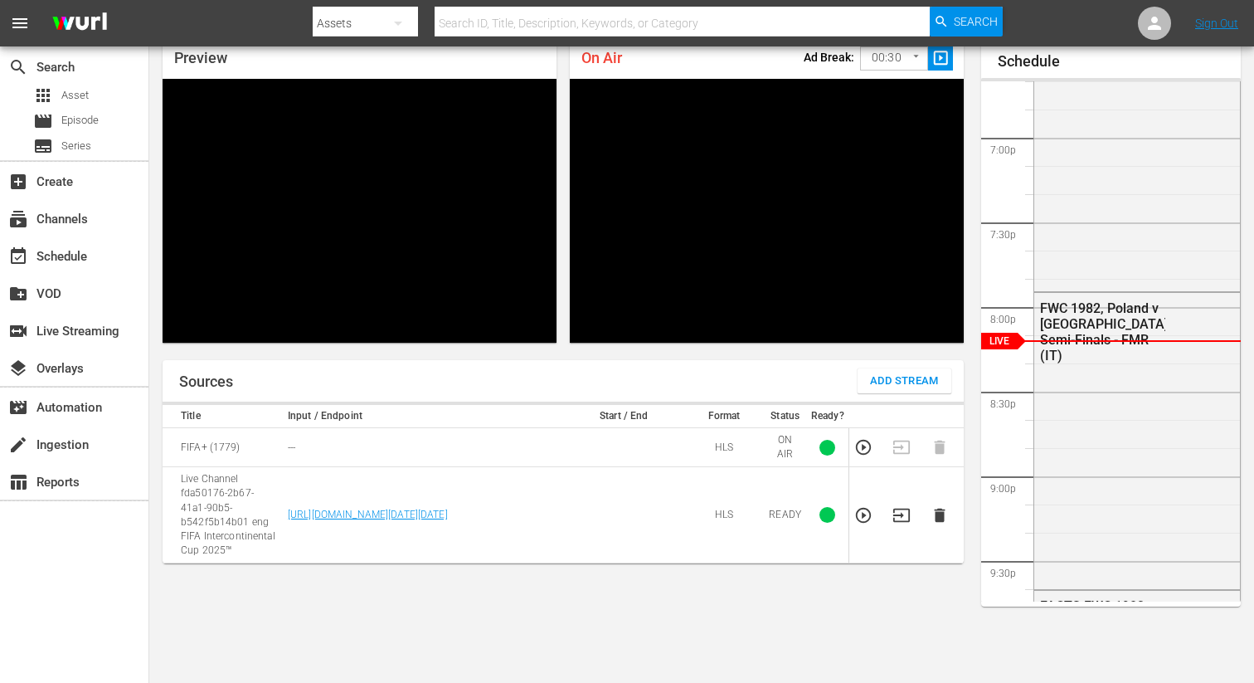
scroll to position [72, 0]
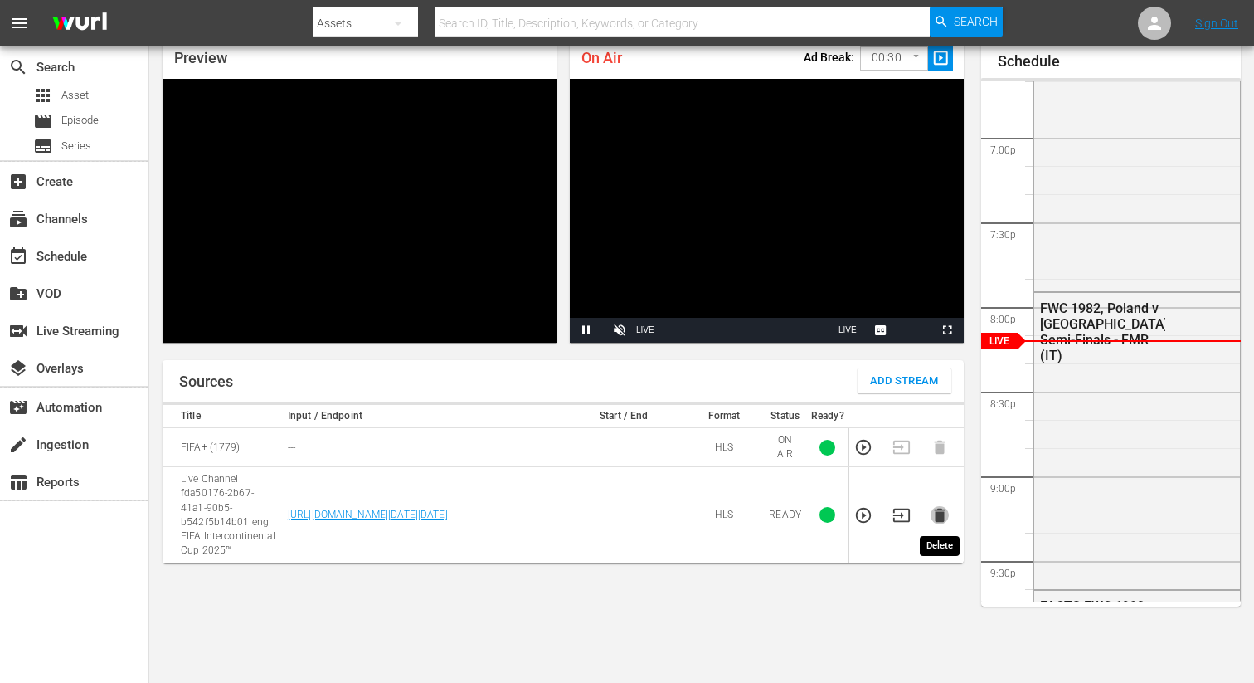
click at [938, 515] on icon "button" at bounding box center [939, 516] width 11 height 14
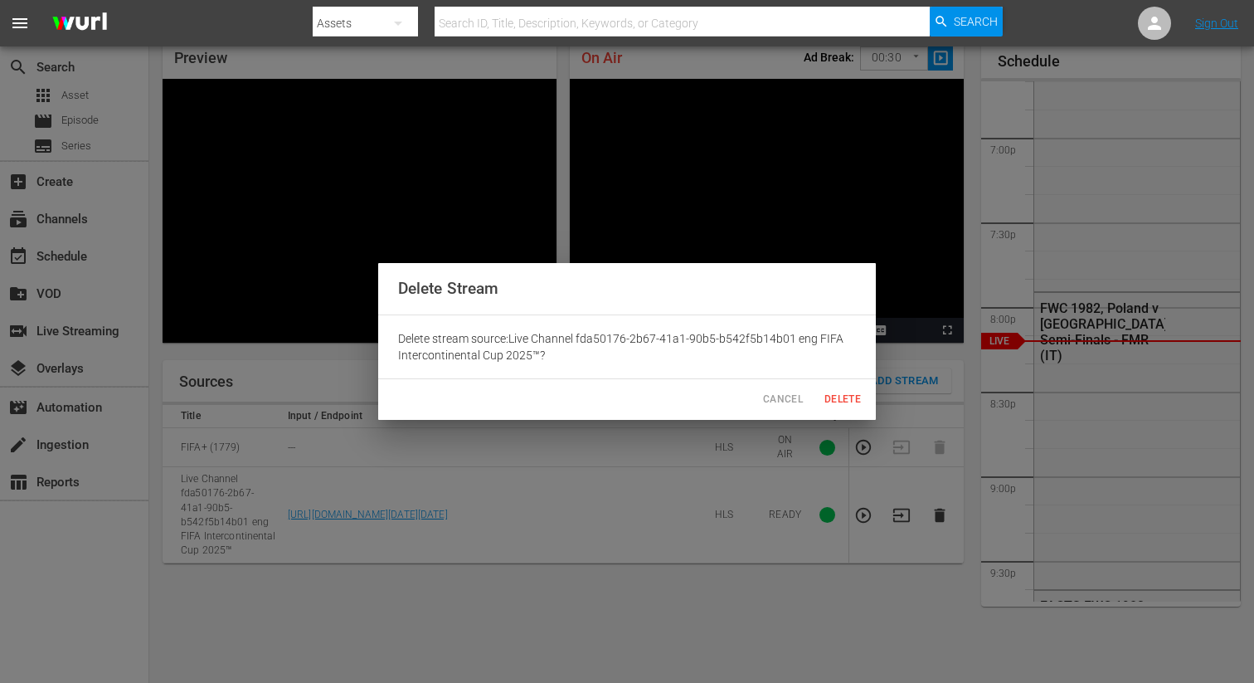
click at [841, 397] on span "Delete" at bounding box center [843, 399] width 40 height 17
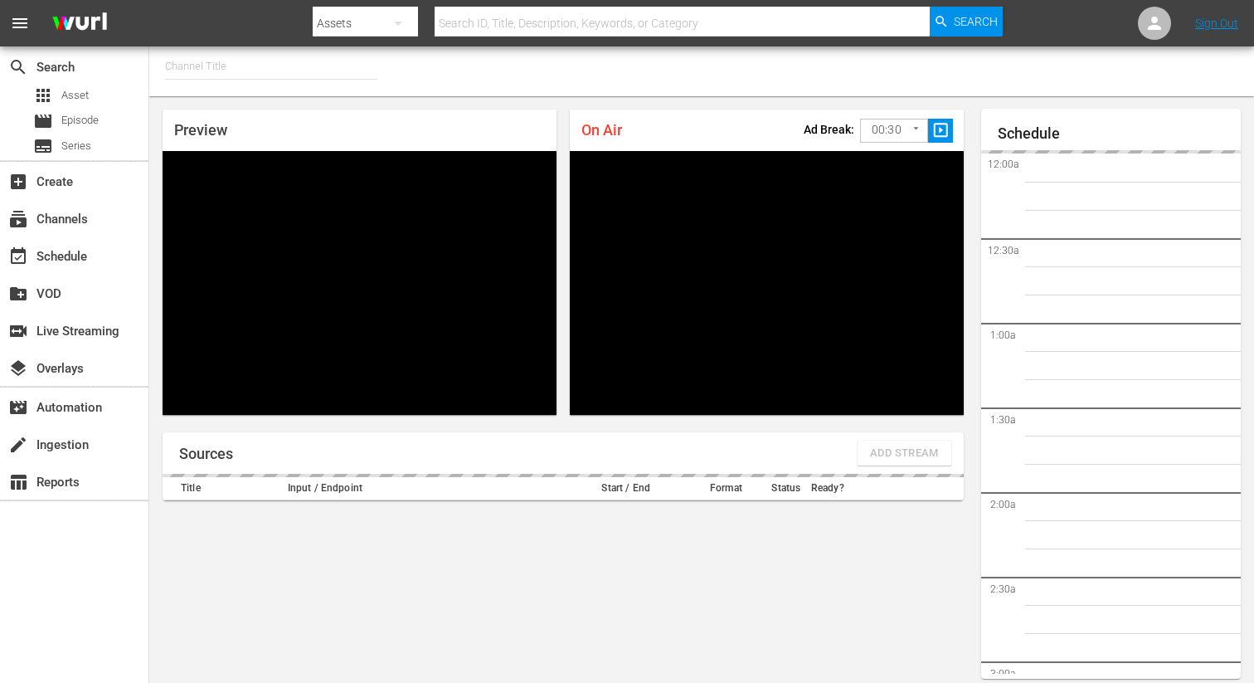
type input "FIFA+ [DEMOGRAPHIC_DATA] Local (1777)"
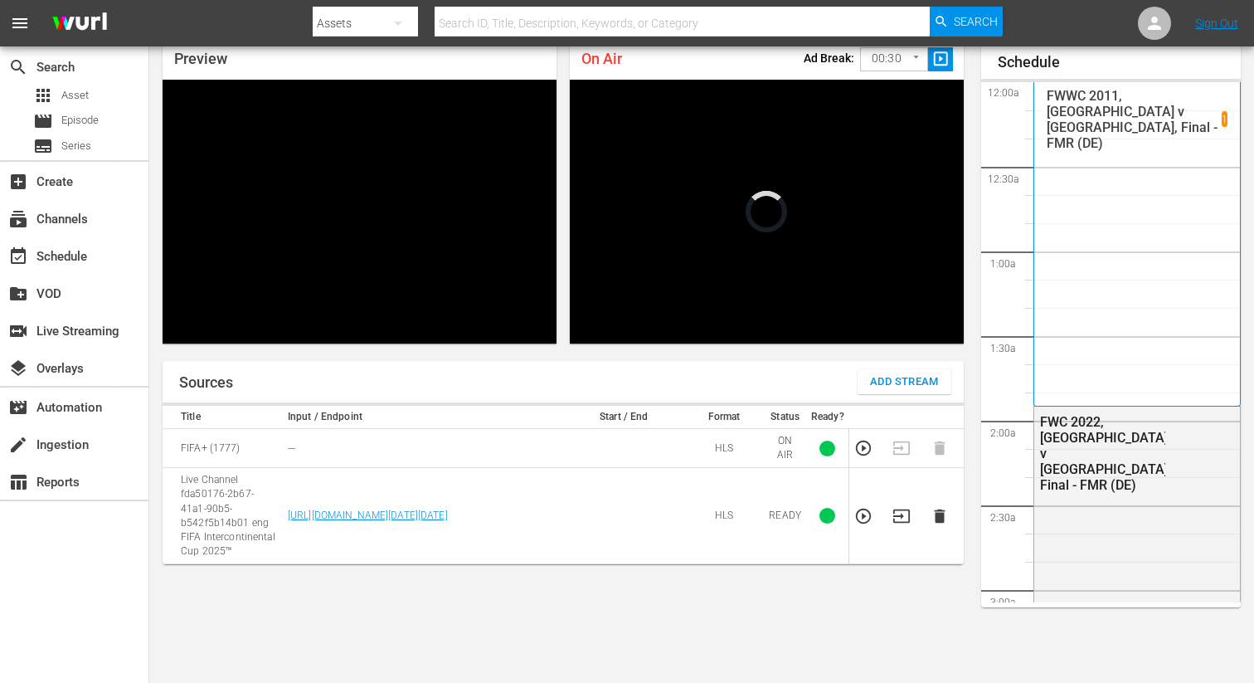
scroll to position [3159, 0]
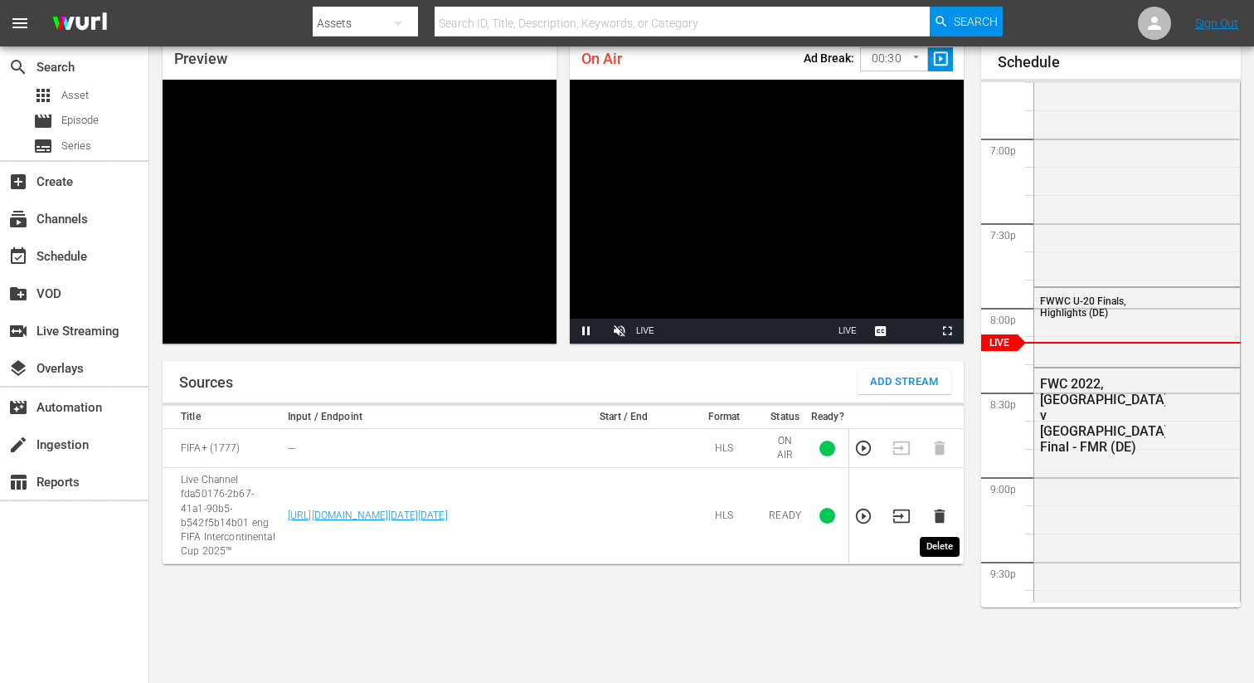
click at [936, 516] on icon "button" at bounding box center [939, 516] width 11 height 14
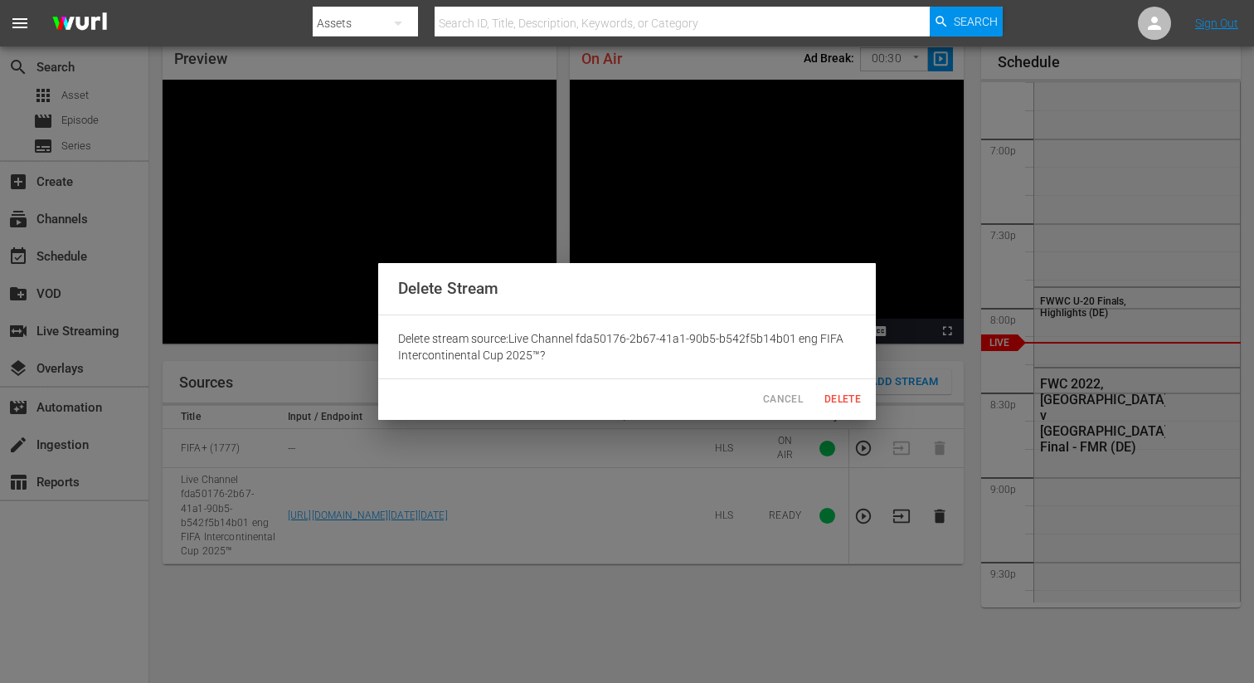
click at [856, 397] on span "Delete" at bounding box center [843, 399] width 40 height 17
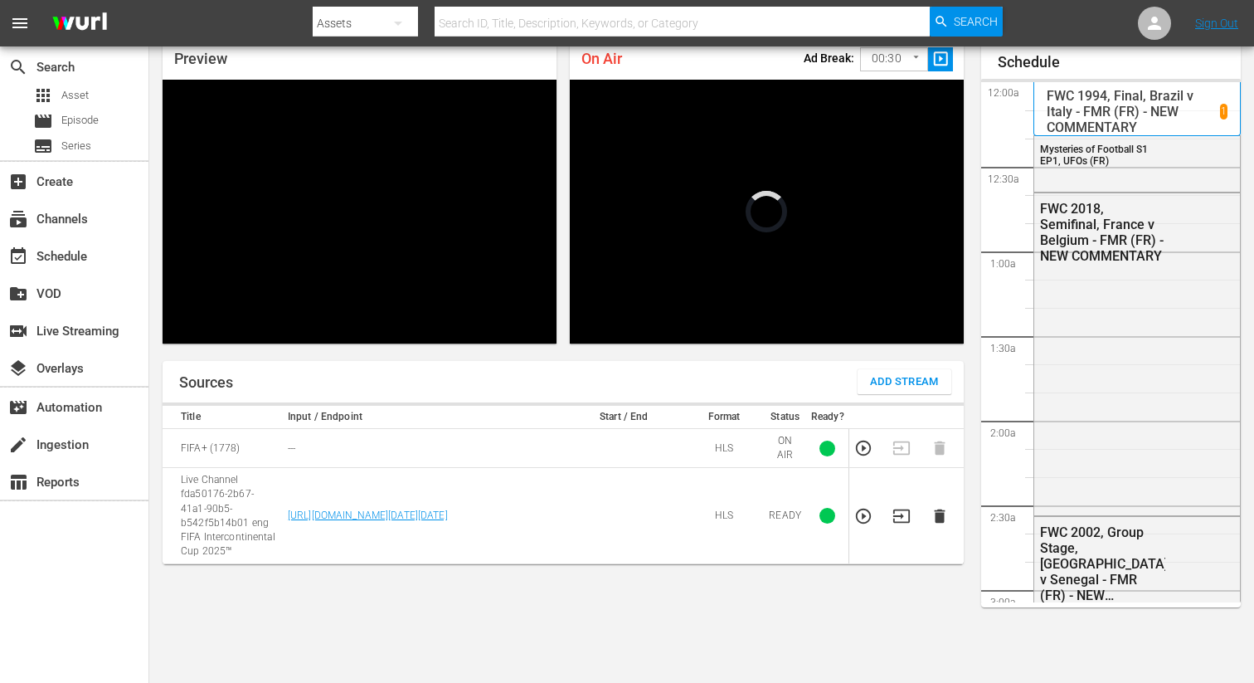
scroll to position [3159, 0]
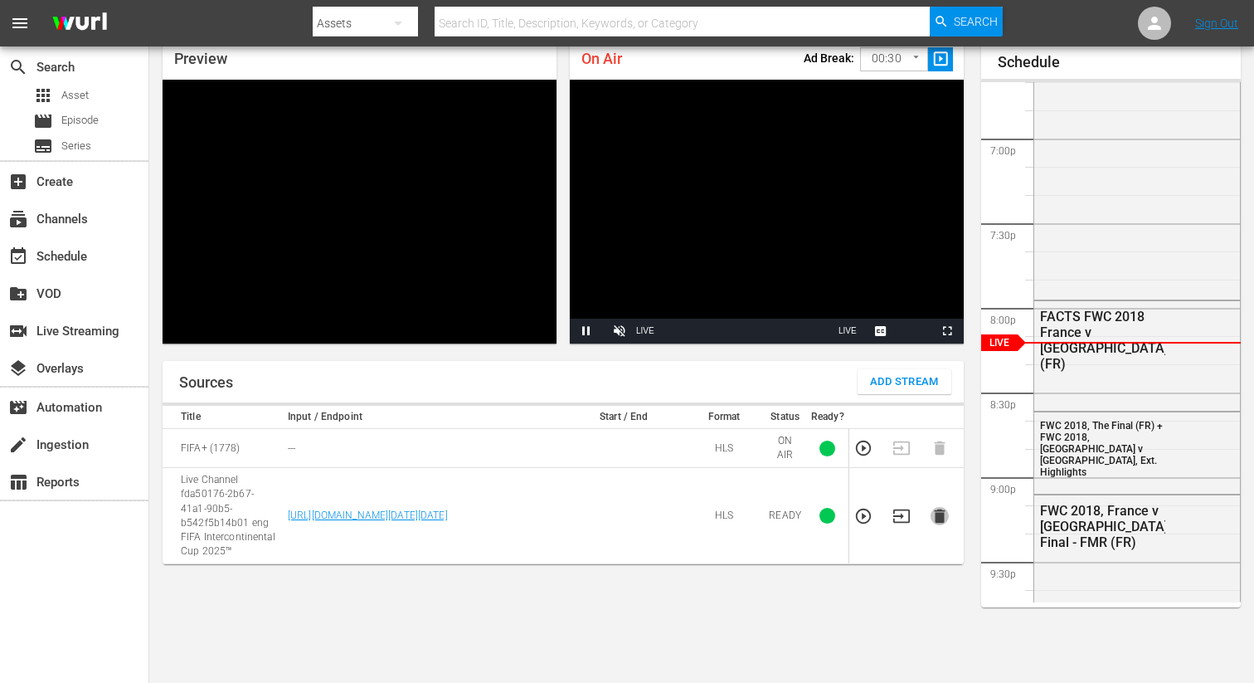
click at [935, 524] on icon "button" at bounding box center [940, 516] width 18 height 18
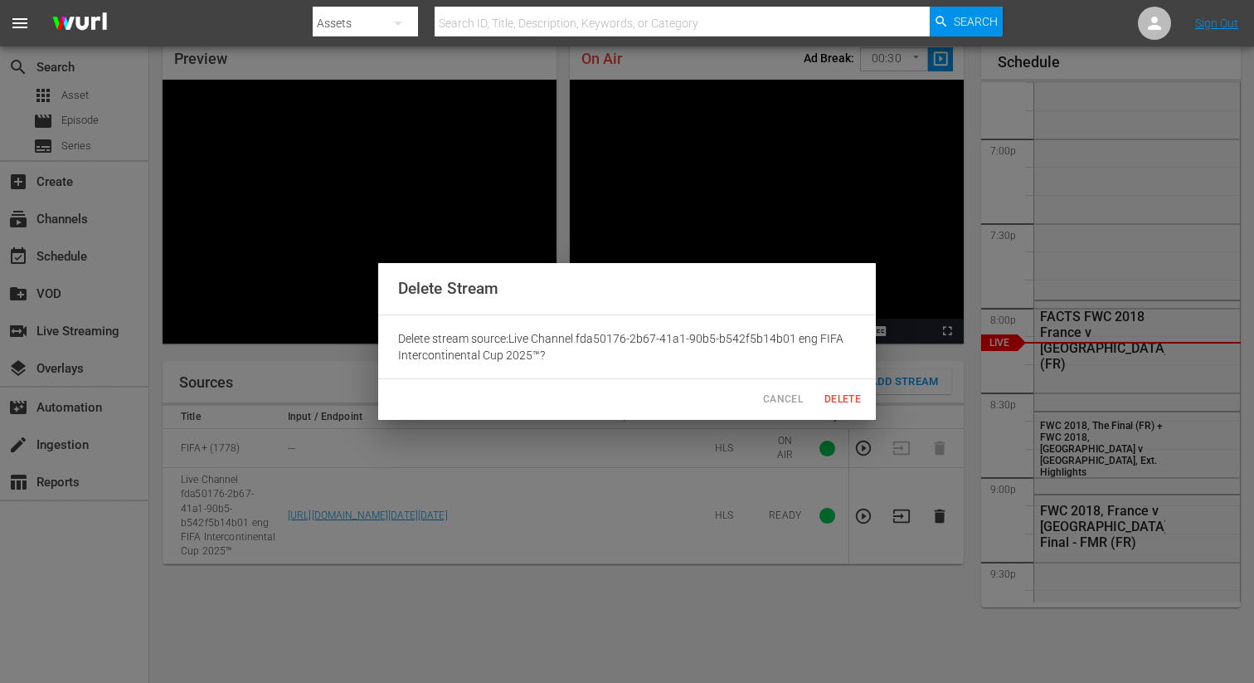
click at [837, 402] on span "Delete" at bounding box center [843, 399] width 40 height 17
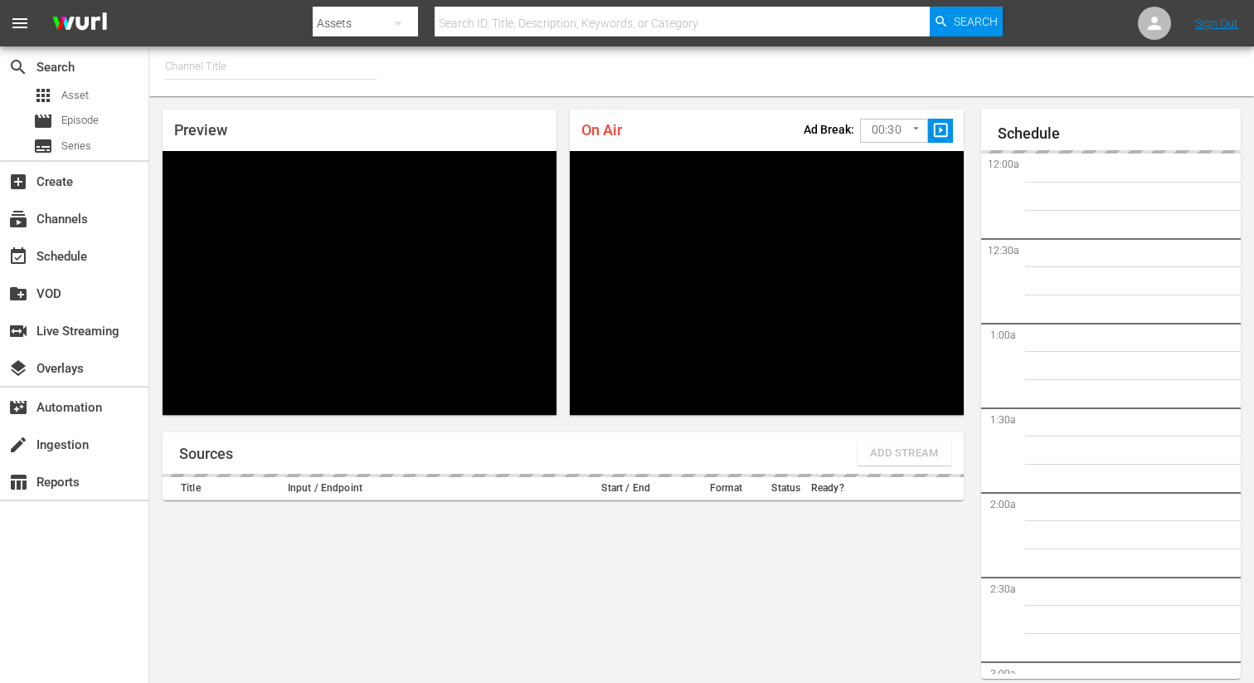
type input "FIFA+ English Global (1781)"
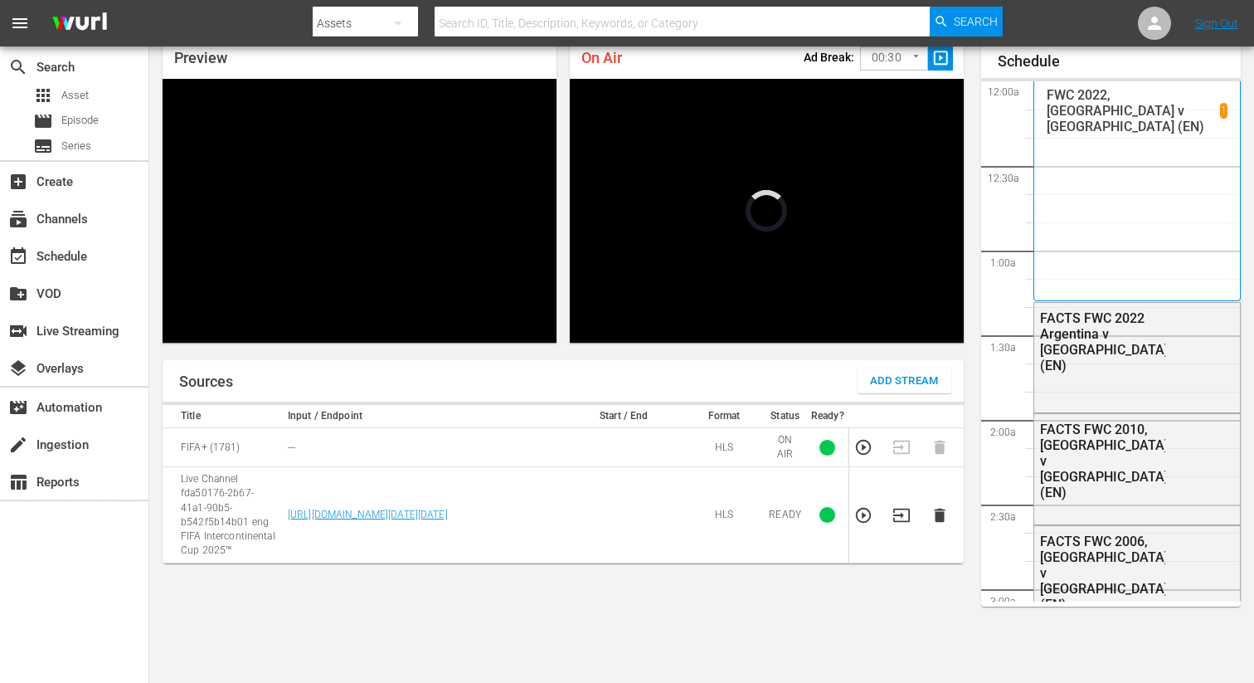
scroll to position [3159, 0]
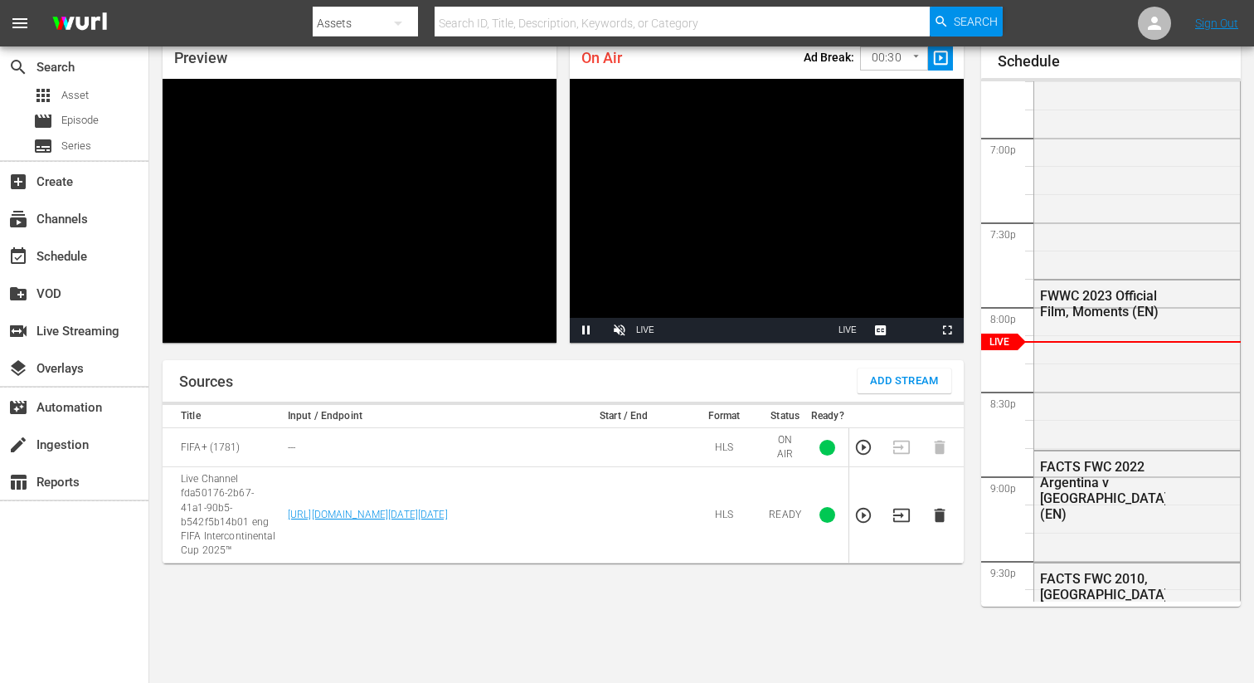
click at [935, 519] on icon "button" at bounding box center [939, 516] width 11 height 14
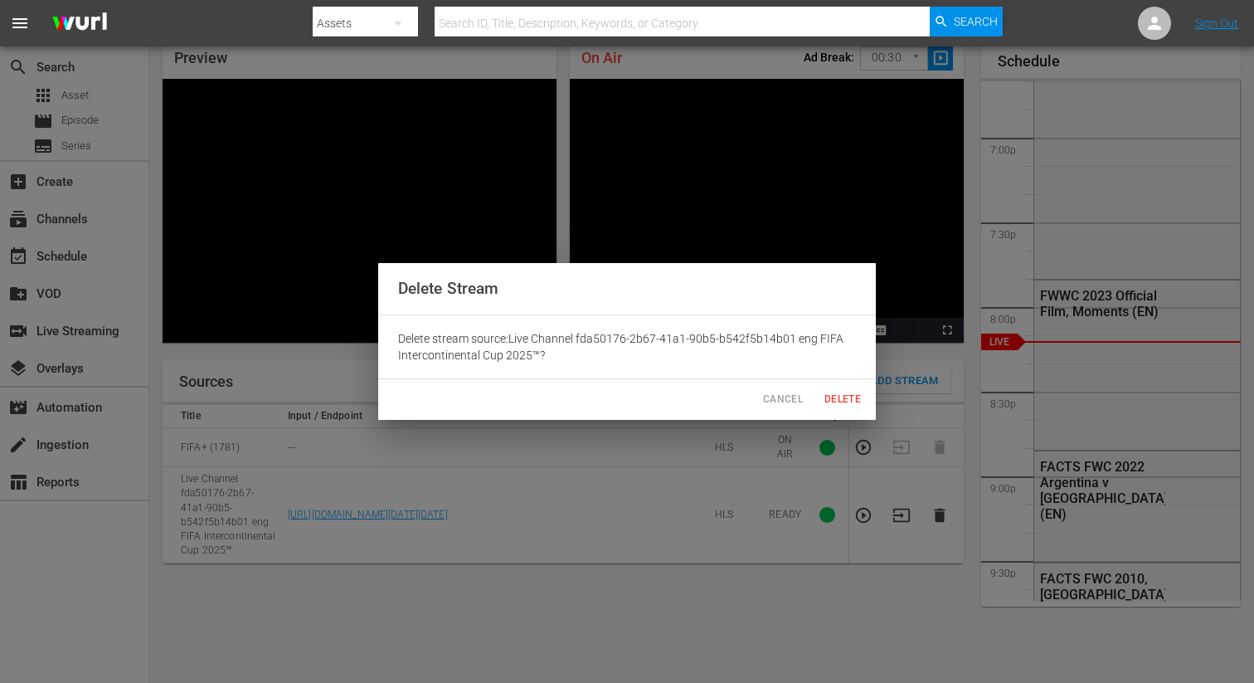
click at [846, 398] on span "Delete" at bounding box center [843, 399] width 40 height 17
